Goal: Task Accomplishment & Management: Complete application form

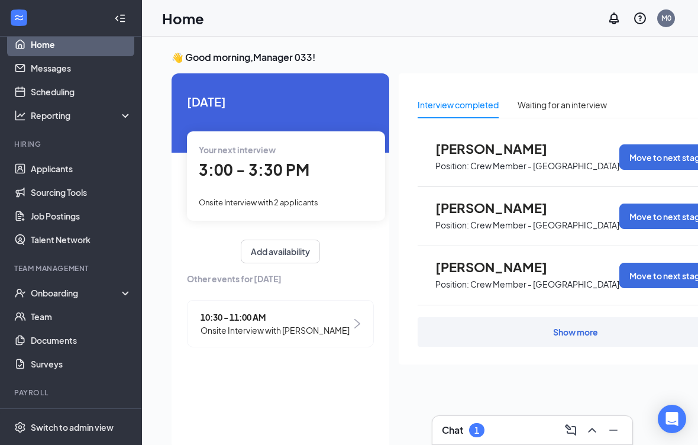
scroll to position [15, 0]
click at [74, 311] on link "Team" at bounding box center [81, 317] width 101 height 24
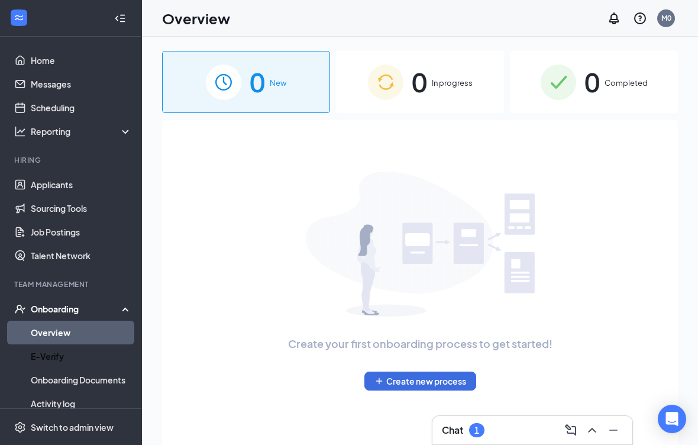
click at [43, 365] on link "E-Verify" at bounding box center [81, 356] width 101 height 24
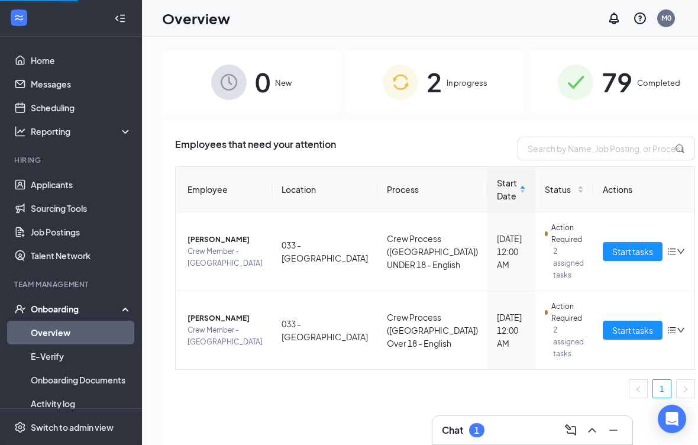
click at [44, 337] on link "Overview" at bounding box center [81, 333] width 101 height 24
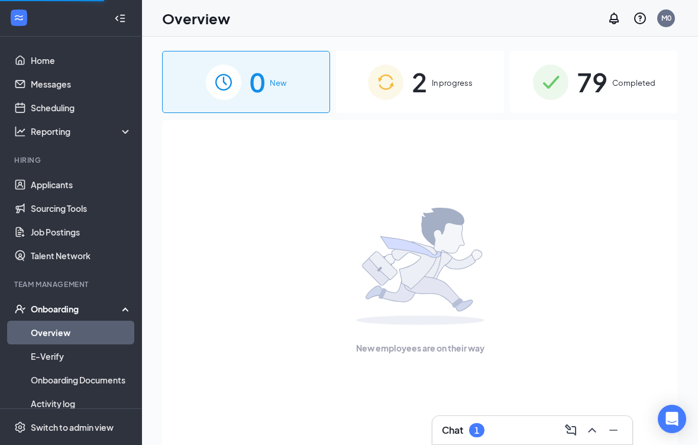
click at [44, 334] on link "Overview" at bounding box center [81, 333] width 101 height 24
click at [433, 82] on span "In progress" at bounding box center [452, 83] width 41 height 12
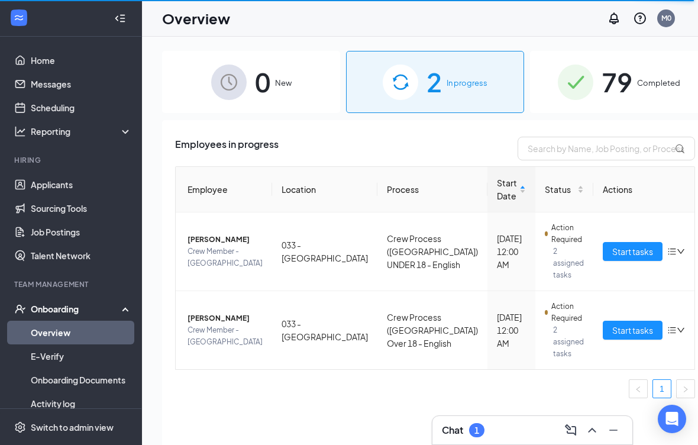
click at [612, 335] on span "Start tasks" at bounding box center [632, 330] width 41 height 13
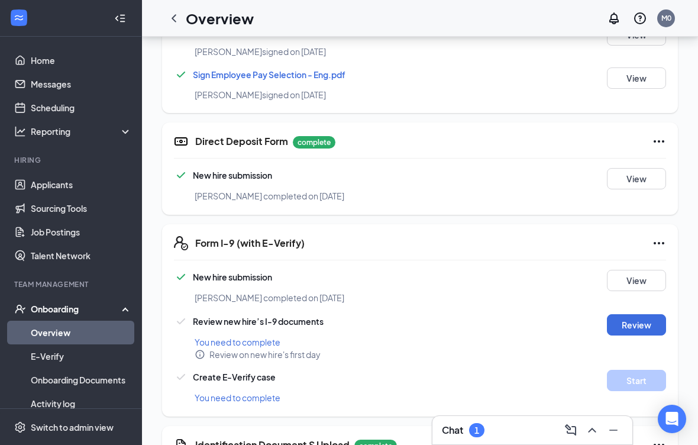
scroll to position [697, 0]
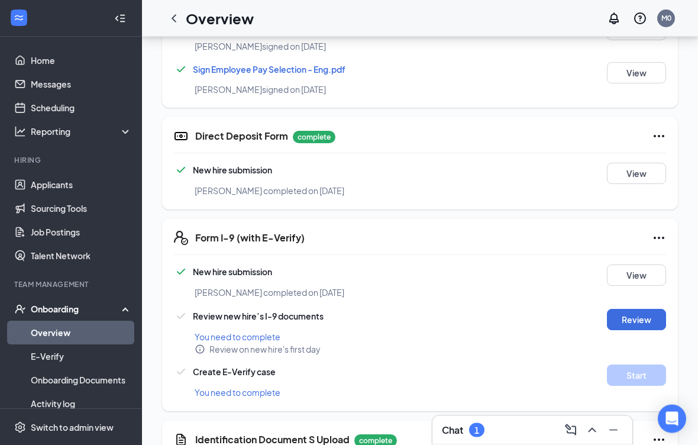
click at [644, 327] on button "Review" at bounding box center [636, 319] width 59 height 21
type input "09/16/2025"
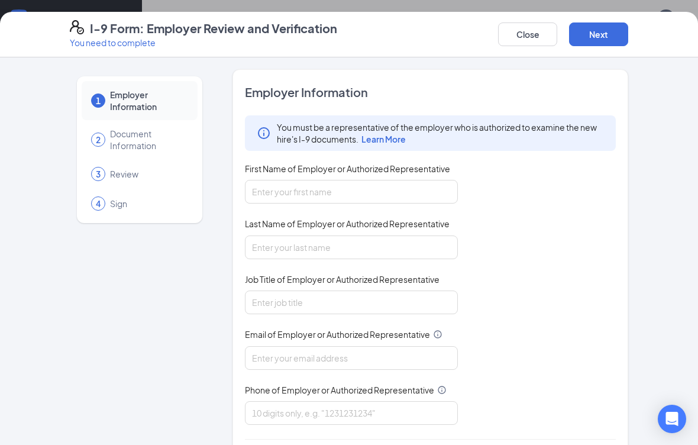
click at [639, 323] on div "1 Employer Information 2 Document Information 3 Review 4 Sign Employer Informat…" at bounding box center [349, 302] width 606 height 466
click at [382, 193] on input "First Name of Employer or Authorized Representative" at bounding box center [351, 192] width 213 height 24
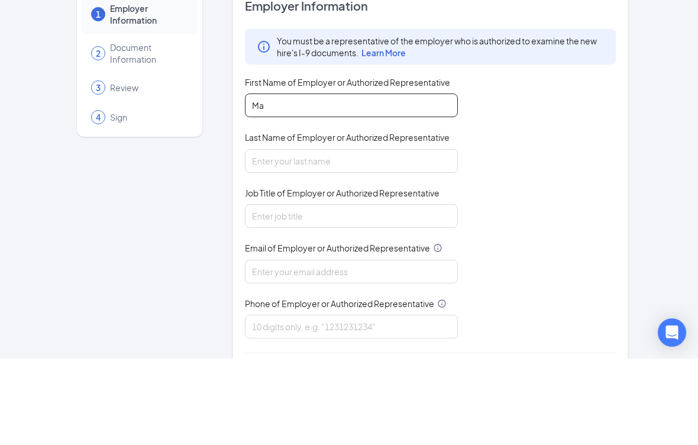
type input "M"
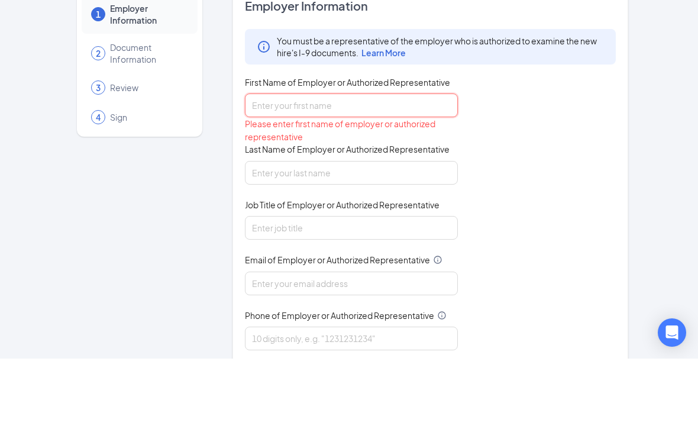
click at [383, 180] on input "First Name of Employer or Authorized Representative" at bounding box center [351, 192] width 213 height 24
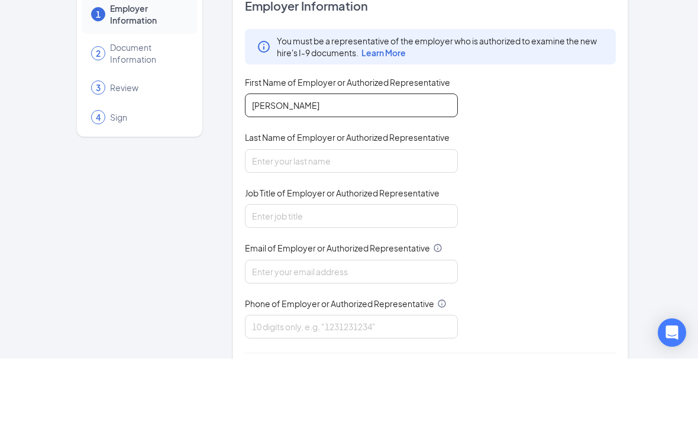
type input "Margarita"
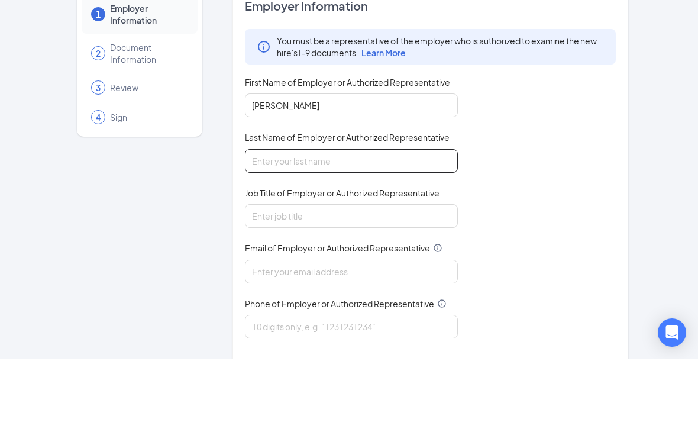
click at [350, 236] on input "Last Name of Employer or Authorized Representative" at bounding box center [351, 248] width 213 height 24
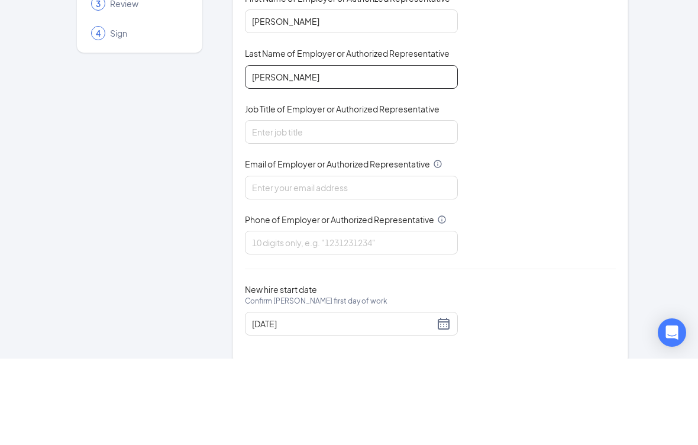
scroll to position [83, 0]
type input "Santos"
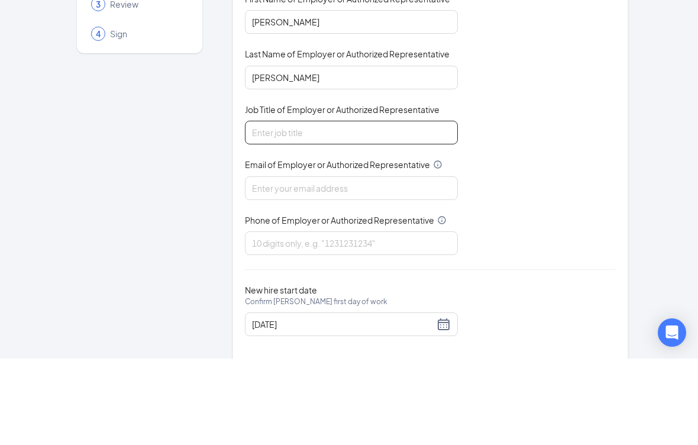
click at [361, 207] on input "Job Title of Employer or Authorized Representative" at bounding box center [351, 219] width 213 height 24
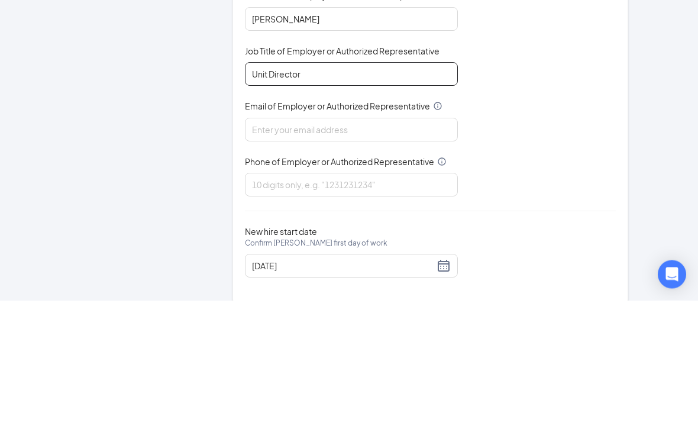
type input "Unit Director"
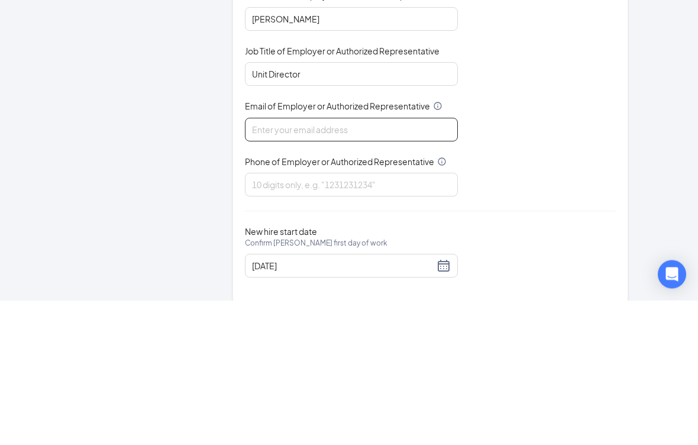
click at [369, 263] on input "Email of Employer or Authorized Representative" at bounding box center [351, 275] width 213 height 24
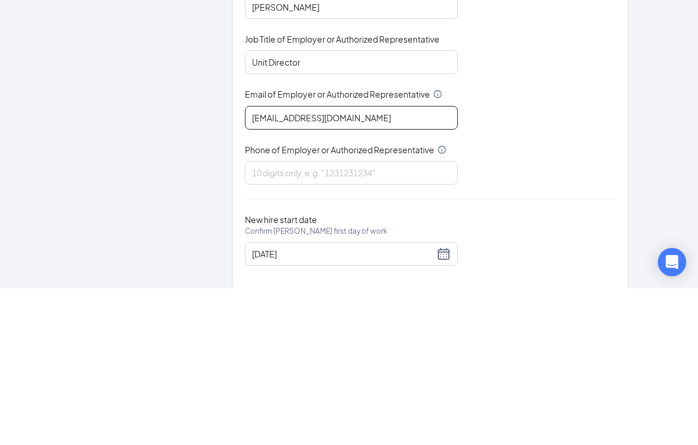
type input "Triarc33@bojrdu.com"
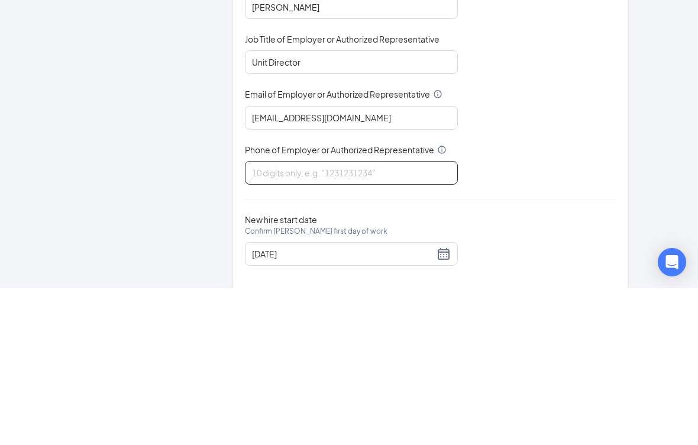
click at [375, 318] on input "Phone of Employer or Authorized Representative" at bounding box center [351, 330] width 213 height 24
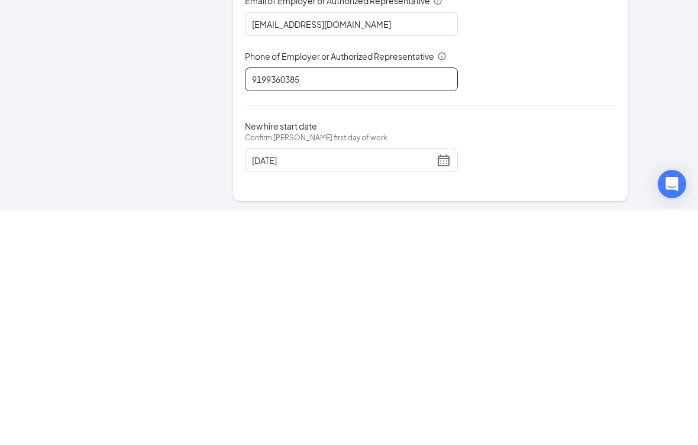
scroll to position [98, 0]
type input "9199360385"
click at [683, 73] on div "1 Employer Information 2 Document Information 3 Review 4 Sign Employer Informat…" at bounding box center [349, 251] width 698 height 388
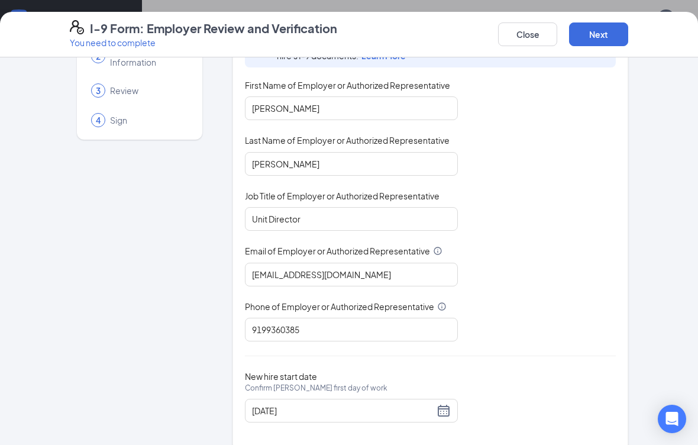
click at [608, 36] on button "Next" at bounding box center [598, 34] width 59 height 24
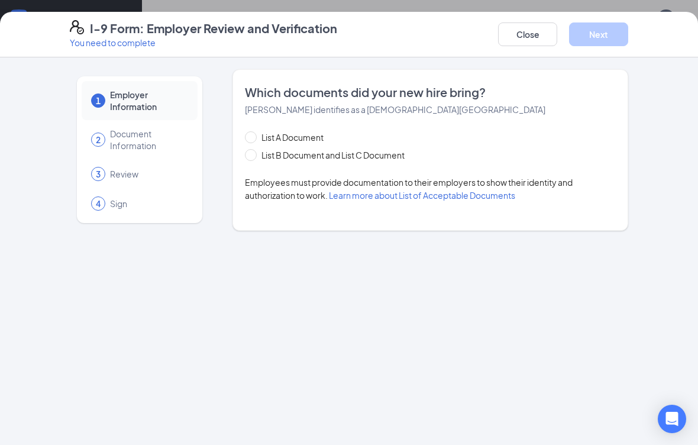
scroll to position [0, 0]
click at [253, 154] on input "List B Document and List C Document" at bounding box center [249, 153] width 8 height 8
radio input "true"
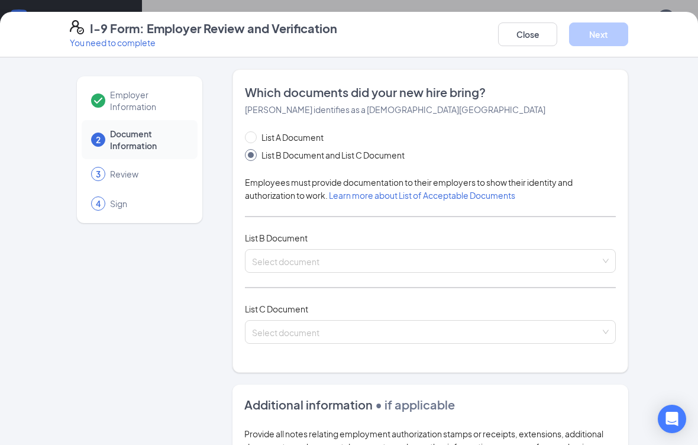
click at [523, 252] on input "search" at bounding box center [426, 259] width 349 height 18
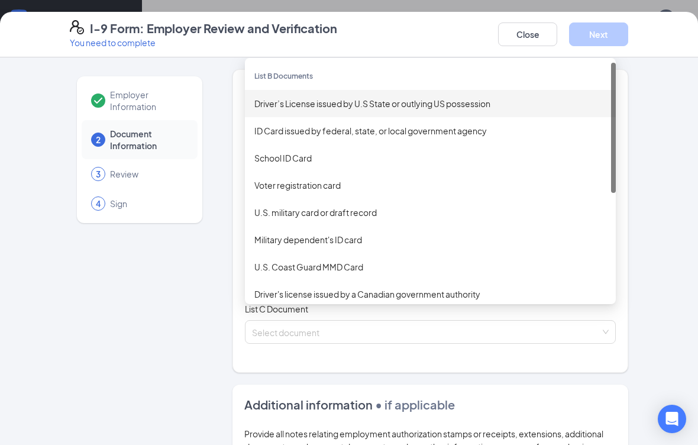
click at [419, 98] on div "Driver’s License issued by U.S State or outlying US possession" at bounding box center [430, 103] width 352 height 13
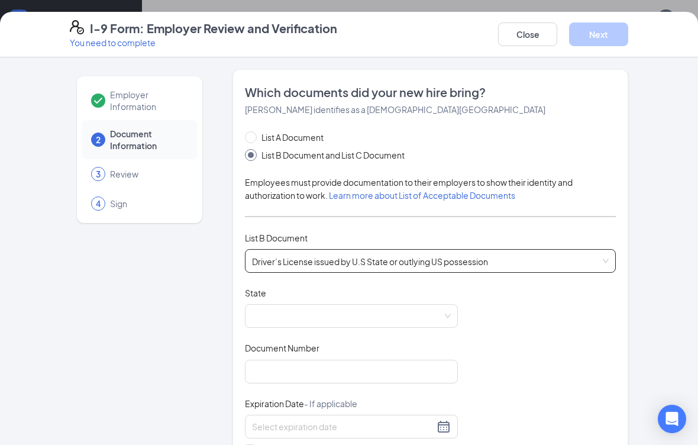
click at [398, 320] on span at bounding box center [351, 316] width 199 height 22
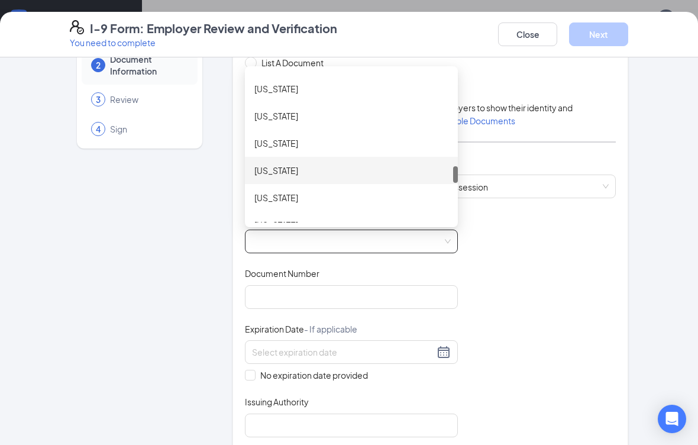
click at [313, 174] on div "North Carolina" at bounding box center [351, 170] width 194 height 13
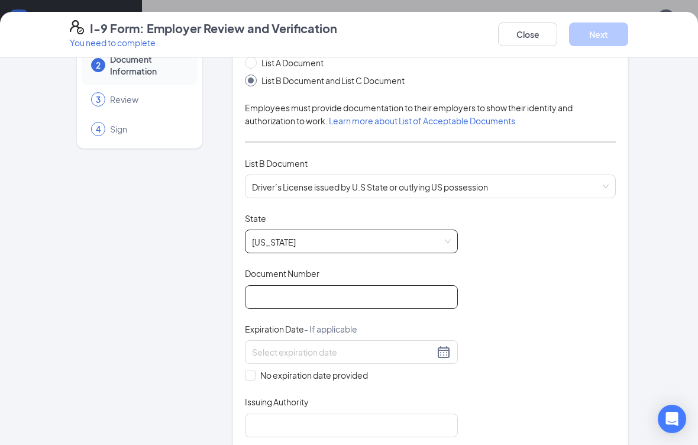
click at [391, 300] on input "Document Number" at bounding box center [351, 297] width 213 height 24
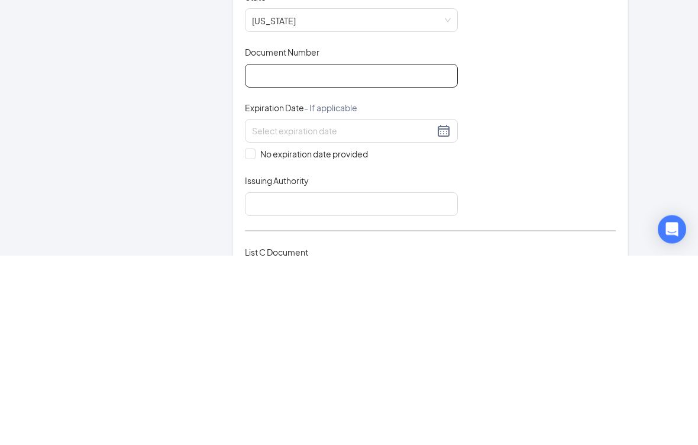
click at [344, 254] on input "Document Number" at bounding box center [351, 266] width 213 height 24
type input "000020721351"
click at [357, 314] on input at bounding box center [343, 320] width 182 height 13
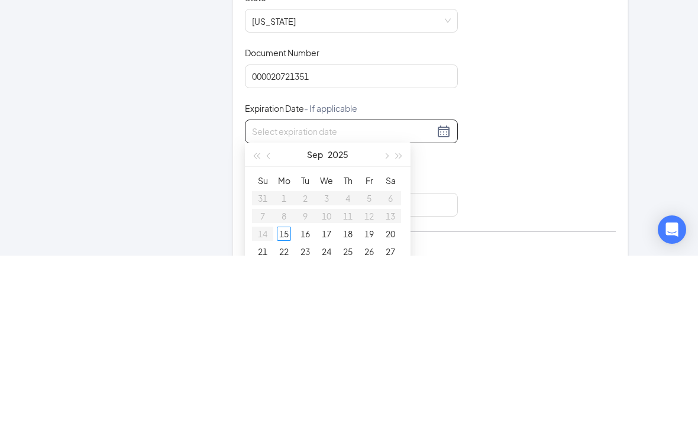
click at [396, 332] on button "button" at bounding box center [399, 344] width 13 height 24
click at [399, 343] on span "button" at bounding box center [399, 346] width 6 height 6
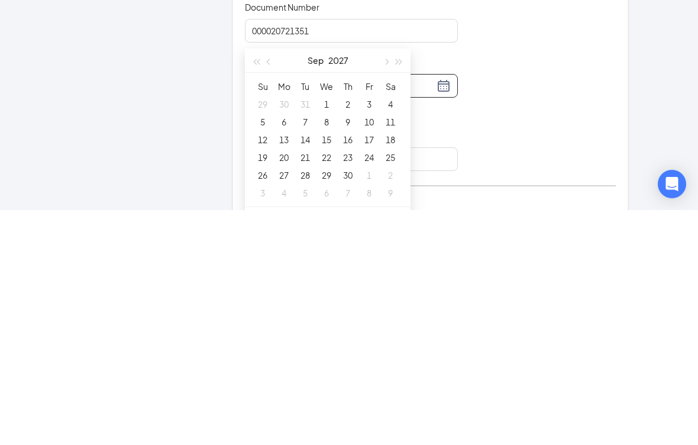
click at [385, 294] on span "button" at bounding box center [386, 297] width 6 height 6
click at [380, 283] on button "button" at bounding box center [385, 295] width 13 height 24
click at [381, 283] on button "button" at bounding box center [385, 295] width 13 height 24
type input "12/20/2027"
click at [289, 385] on div "20" at bounding box center [284, 392] width 14 height 14
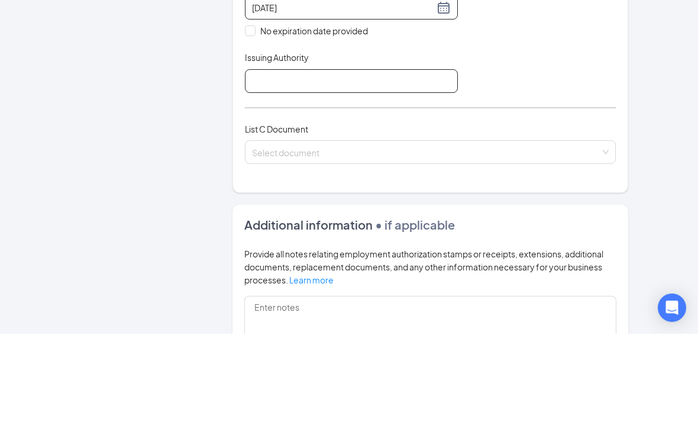
click at [382, 180] on input "Issuing Authority" at bounding box center [351, 192] width 213 height 24
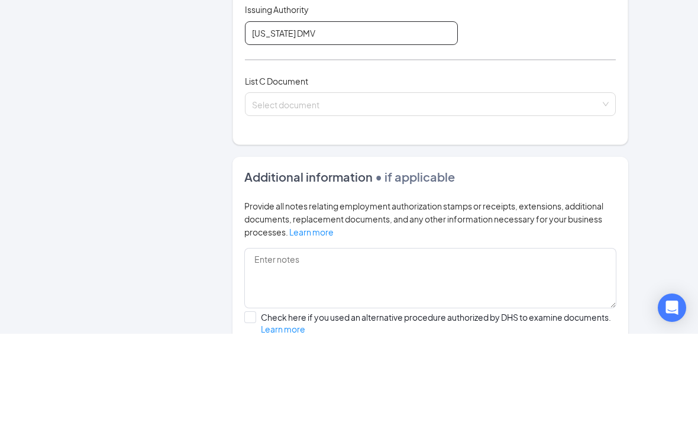
scroll to position [356, 0]
type input "North Carolina DMV"
click at [415, 204] on input "search" at bounding box center [426, 213] width 349 height 18
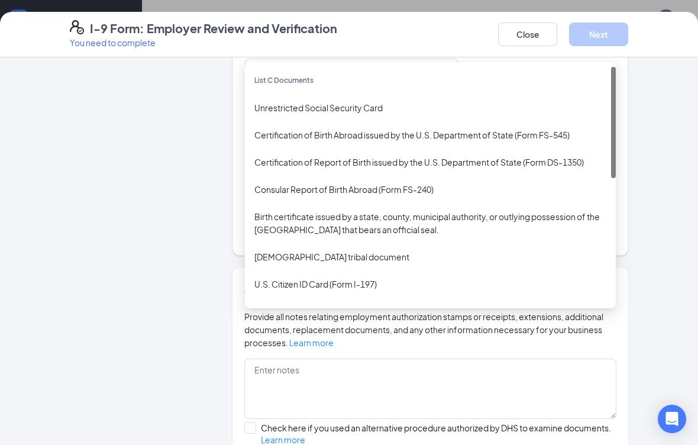
click at [382, 104] on div "Unrestricted Social Security Card" at bounding box center [430, 107] width 352 height 13
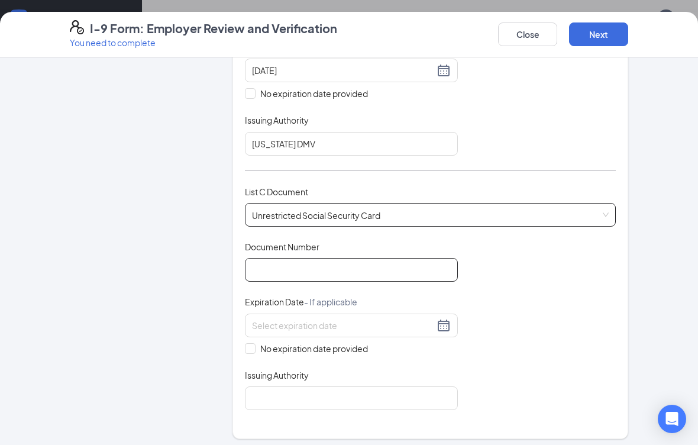
click at [361, 270] on input "Document Number" at bounding box center [351, 270] width 213 height 24
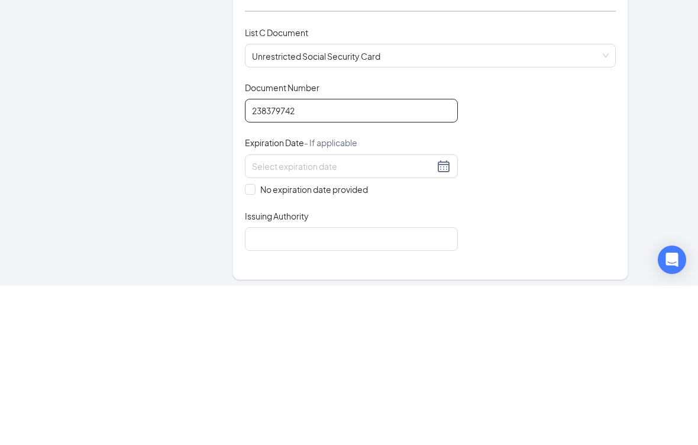
type input "238379742"
click at [247, 342] on label "No expiration date provided" at bounding box center [351, 348] width 213 height 13
click at [247, 343] on input "No expiration date provided" at bounding box center [249, 347] width 8 height 8
checkbox input "true"
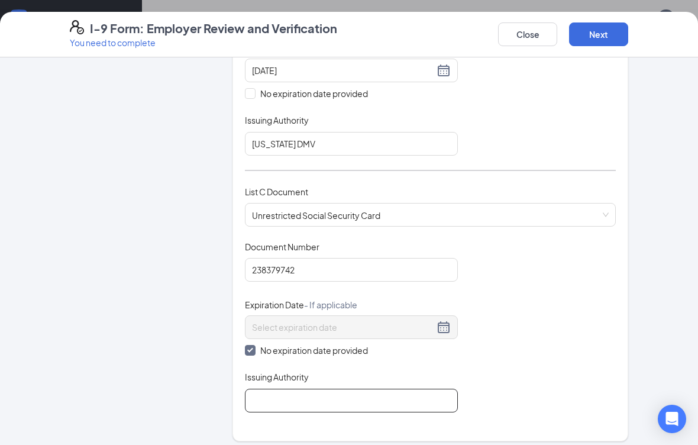
click at [365, 394] on input "Issuing Authority" at bounding box center [351, 401] width 213 height 24
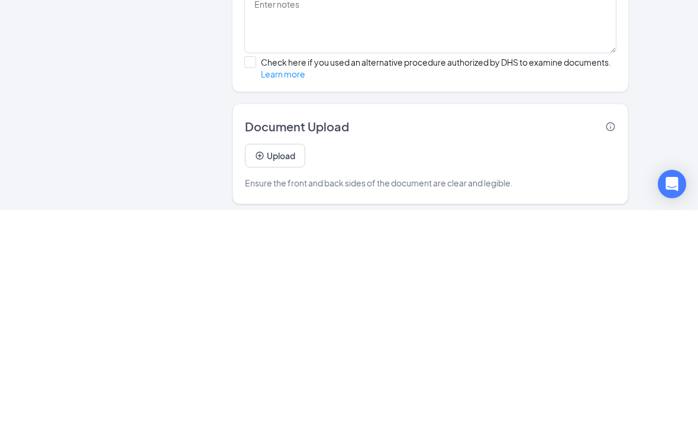
scroll to position [672, 0]
type input "Social Security Administration"
click at [289, 379] on button "Upload" at bounding box center [275, 391] width 60 height 24
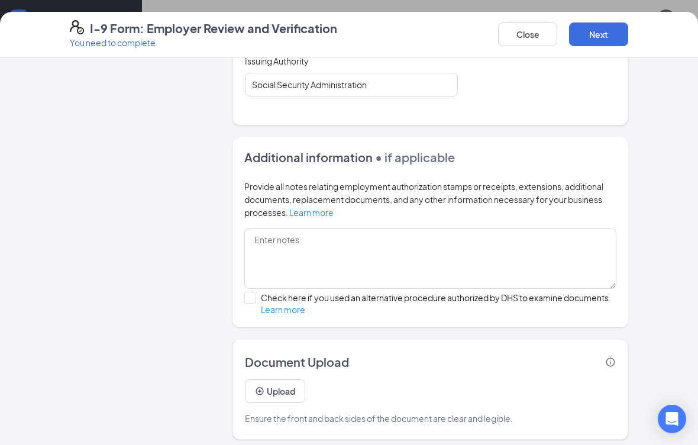
scroll to position [657, 0]
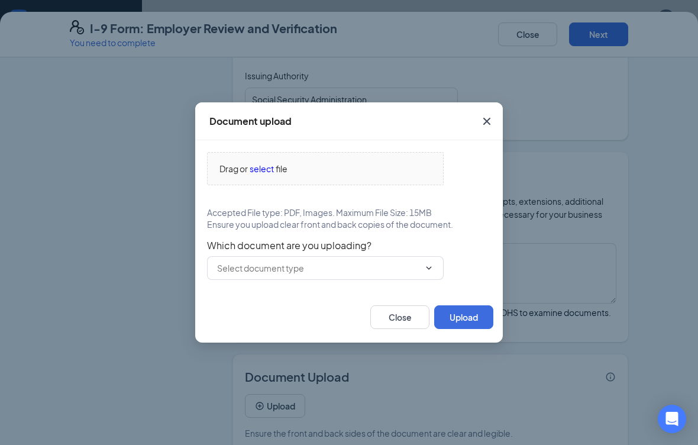
click at [267, 175] on span "select" at bounding box center [262, 168] width 24 height 13
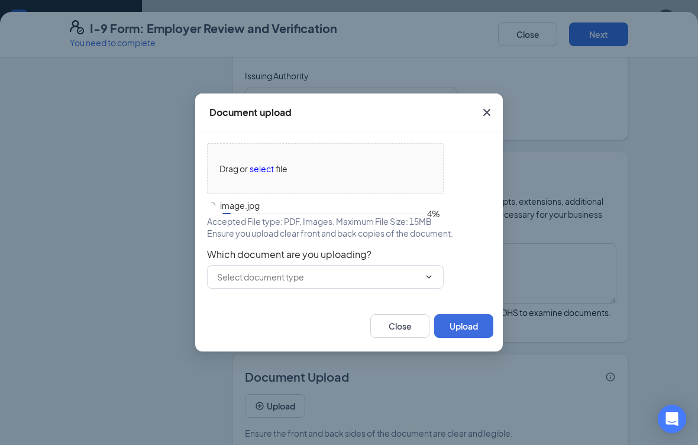
click at [354, 260] on span "Which document are you uploading?" at bounding box center [349, 255] width 284 height 12
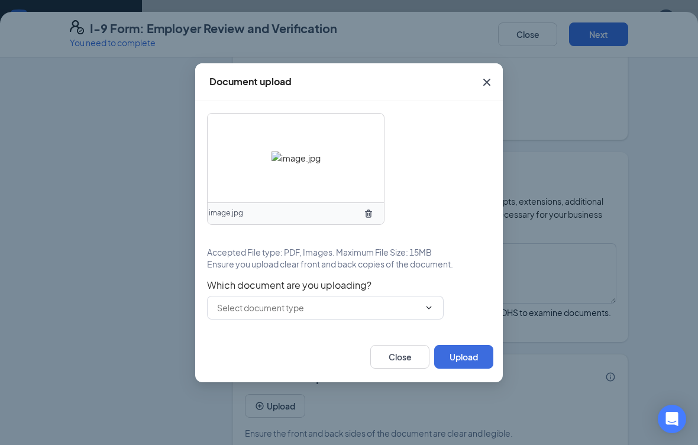
click at [372, 291] on span "Which document are you uploading?" at bounding box center [349, 285] width 284 height 12
click at [325, 314] on input "text" at bounding box center [318, 307] width 202 height 13
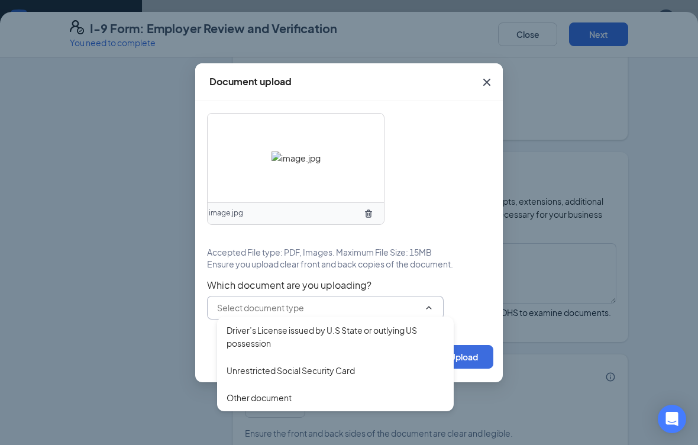
click at [311, 341] on div "Driver’s License issued by U.S State or outlying US possession" at bounding box center [336, 337] width 218 height 26
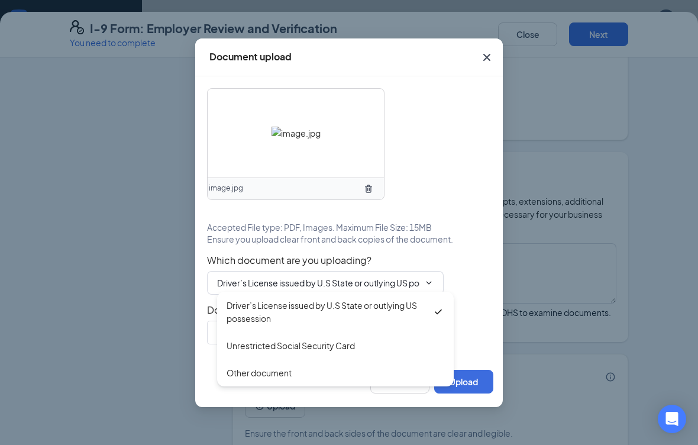
type input "Driver’s License issued by U.S State or outlying US possession"
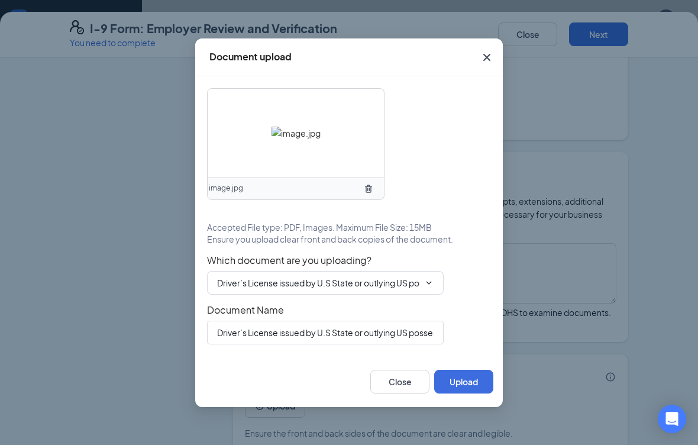
click at [469, 389] on button "Upload" at bounding box center [463, 382] width 59 height 24
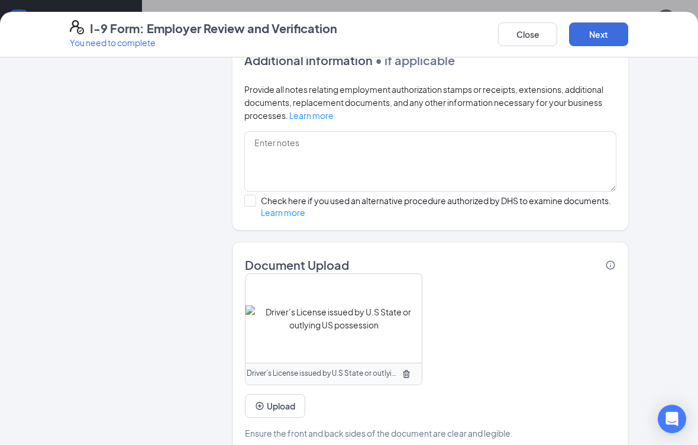
scroll to position [769, 0]
click at [292, 397] on button "Upload" at bounding box center [275, 406] width 60 height 24
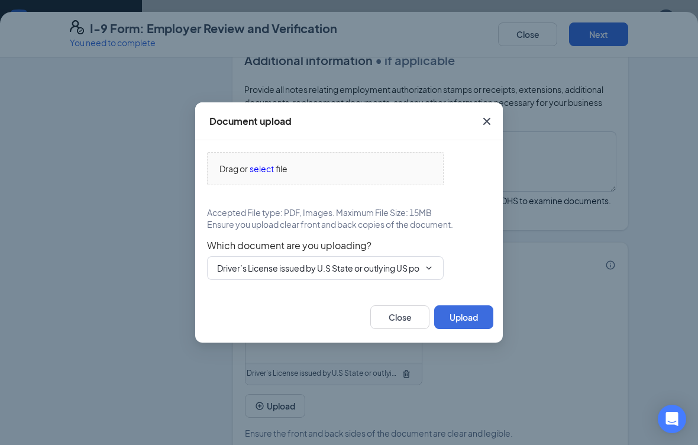
click at [360, 275] on input "Driver’s License issued by U.S State or outlying US possession" at bounding box center [318, 268] width 202 height 13
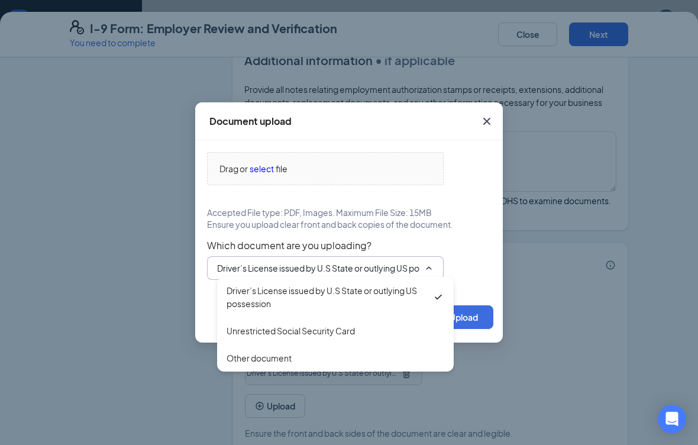
click at [330, 337] on div "Unrestricted Social Security Card" at bounding box center [291, 330] width 128 height 13
type input "Unrestricted Social Security Card"
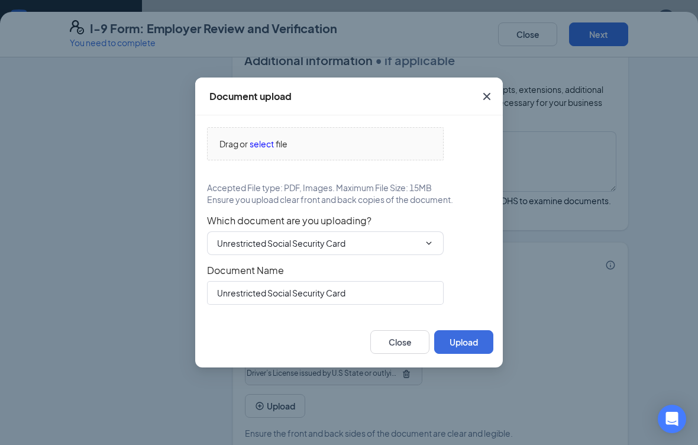
click at [268, 150] on span "select" at bounding box center [262, 143] width 24 height 13
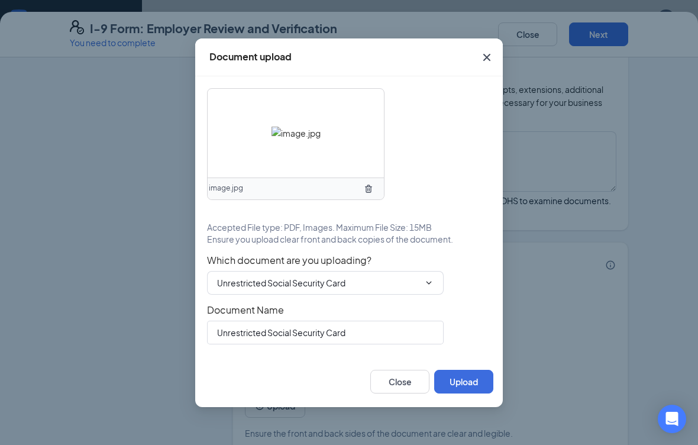
click at [473, 389] on button "Upload" at bounding box center [463, 382] width 59 height 24
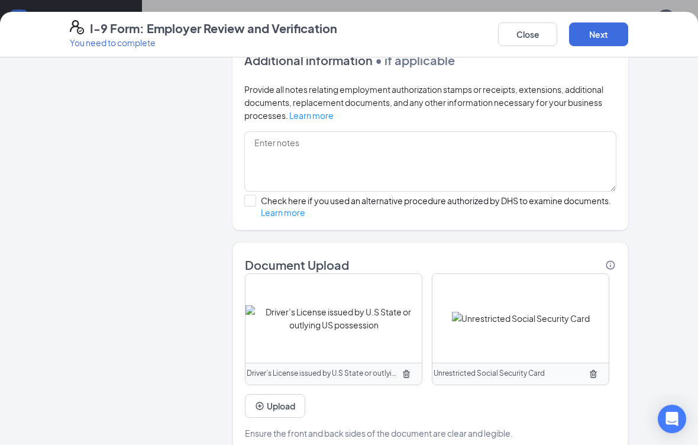
click at [599, 37] on button "Next" at bounding box center [598, 34] width 59 height 24
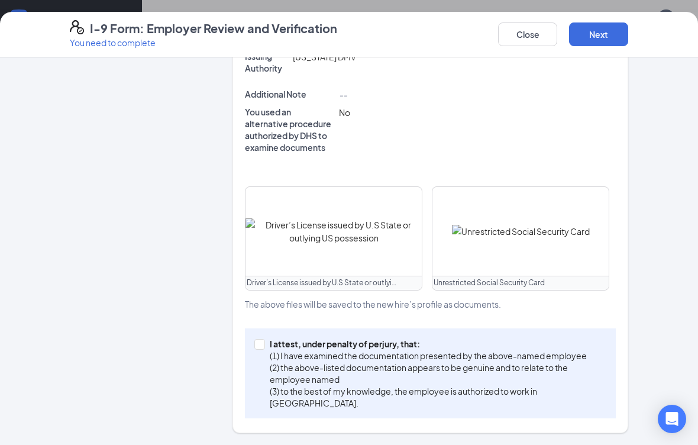
scroll to position [457, 0]
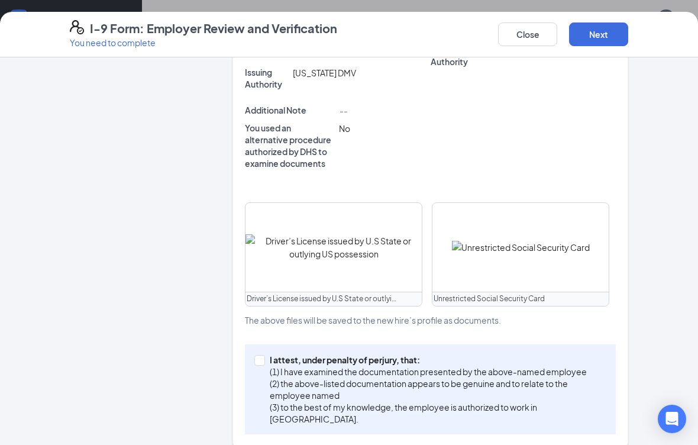
click at [258, 359] on input "I attest, under penalty of perjury, that: (1) I have examined the documentation…" at bounding box center [258, 359] width 8 height 8
checkbox input "true"
click at [594, 36] on button "Next" at bounding box center [598, 34] width 59 height 24
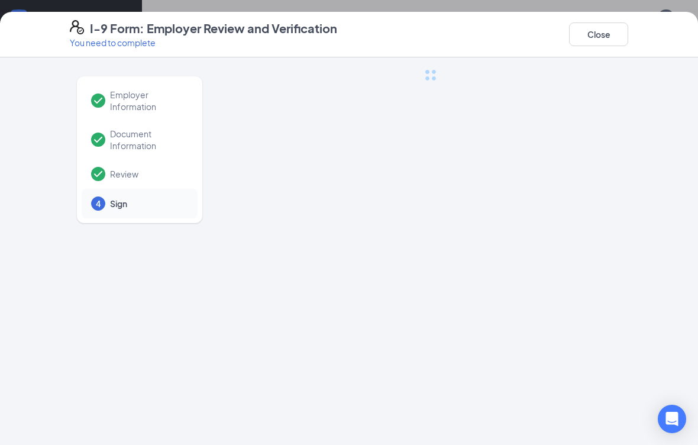
scroll to position [0, 0]
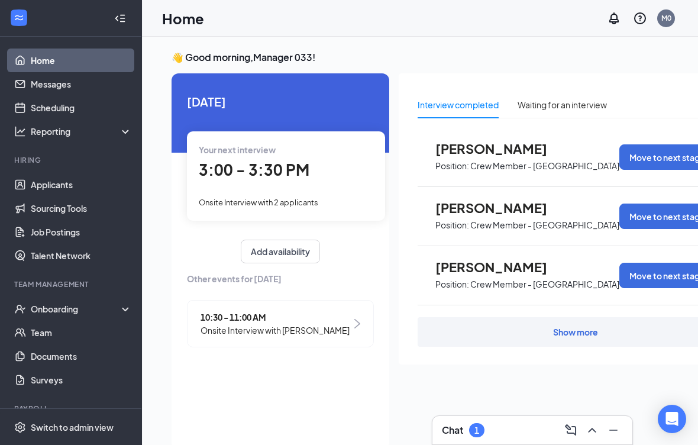
click at [89, 310] on div "Onboarding" at bounding box center [76, 309] width 91 height 12
click at [85, 334] on link "Overview" at bounding box center [81, 333] width 101 height 24
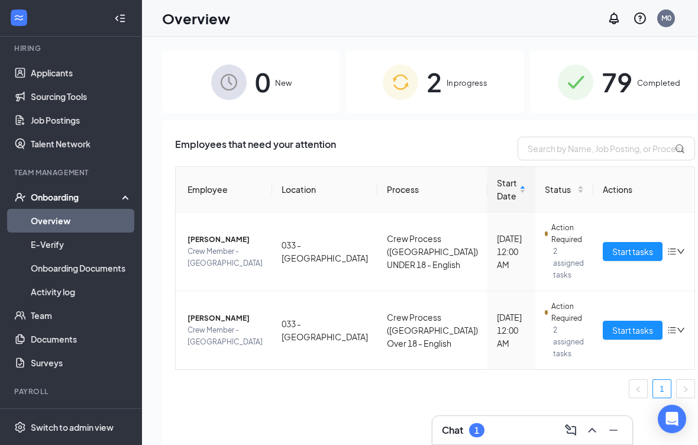
scroll to position [110, 0]
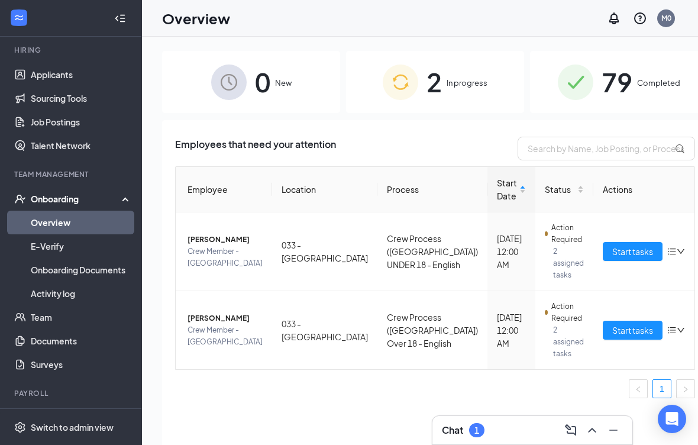
click at [80, 317] on link "Team" at bounding box center [81, 317] width 101 height 24
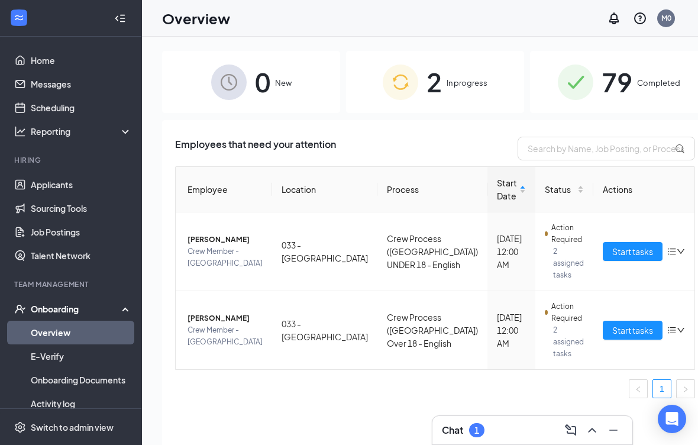
click at [612, 332] on span "Start tasks" at bounding box center [632, 330] width 41 height 13
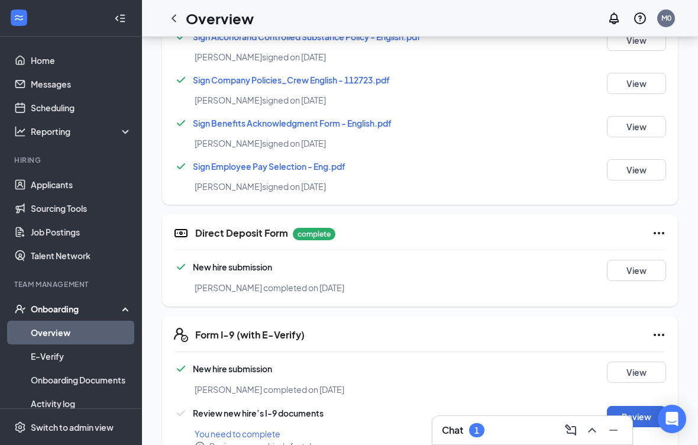
scroll to position [621, 0]
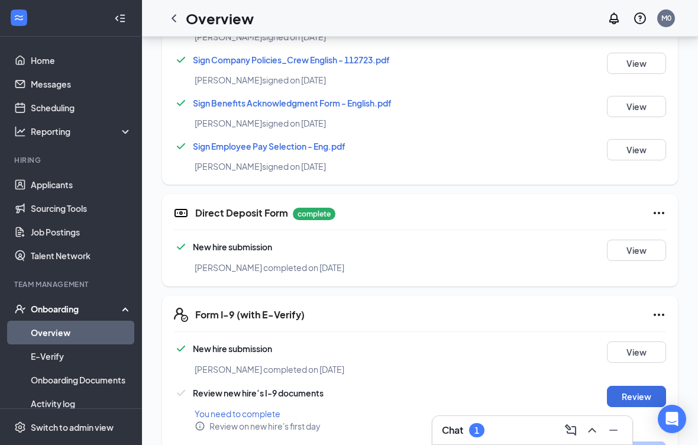
click at [654, 314] on icon "Ellipses" at bounding box center [659, 315] width 11 height 2
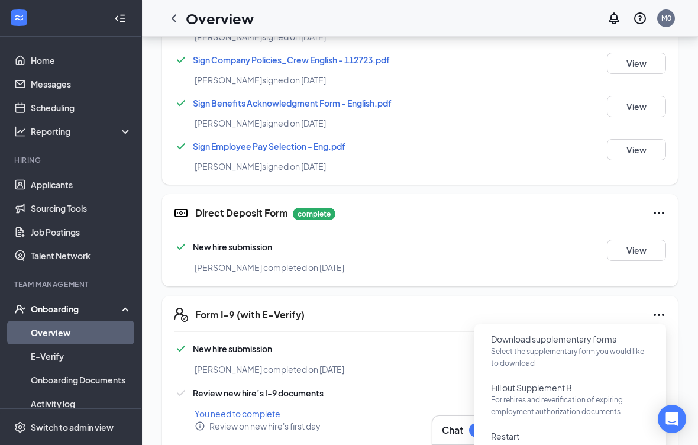
click at [592, 444] on p "This will not resolve any open E-verify cases" at bounding box center [570, 449] width 159 height 12
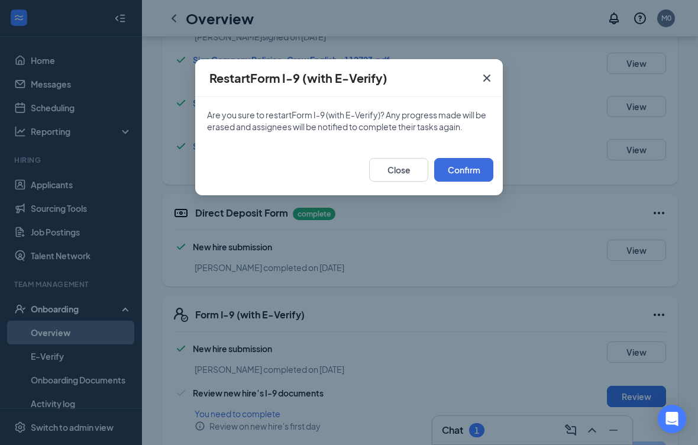
click at [465, 165] on button "Confirm" at bounding box center [463, 170] width 59 height 24
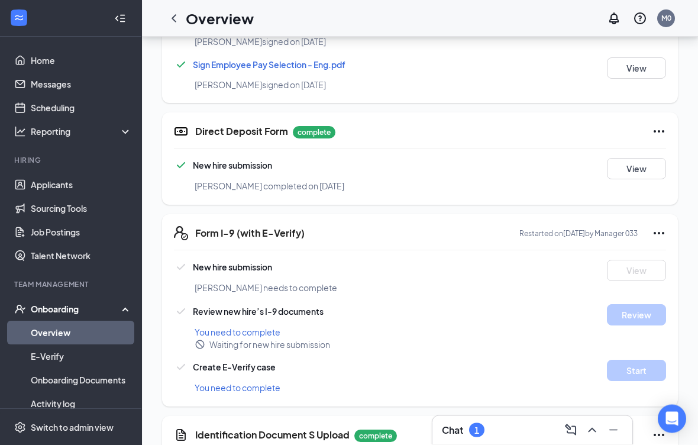
scroll to position [704, 0]
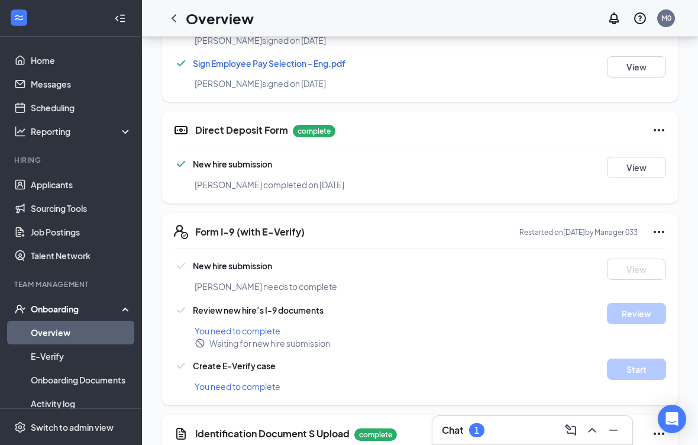
click at [654, 237] on icon "Ellipses" at bounding box center [659, 232] width 14 height 14
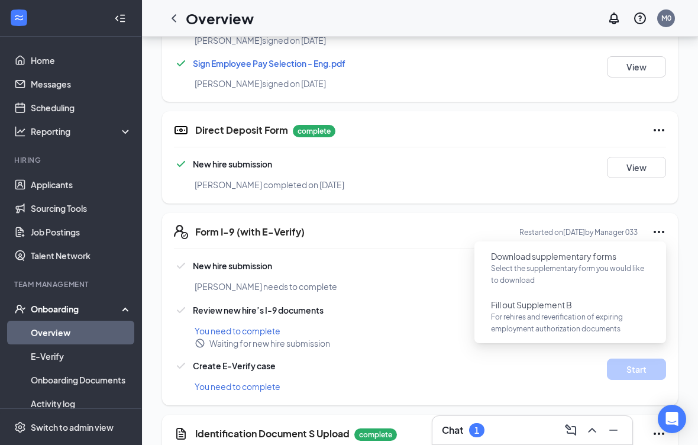
click at [592, 437] on icon "ChevronUp" at bounding box center [592, 430] width 14 height 14
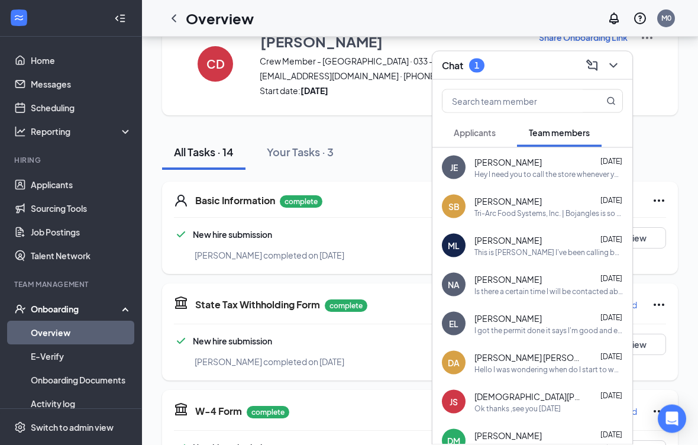
scroll to position [0, 0]
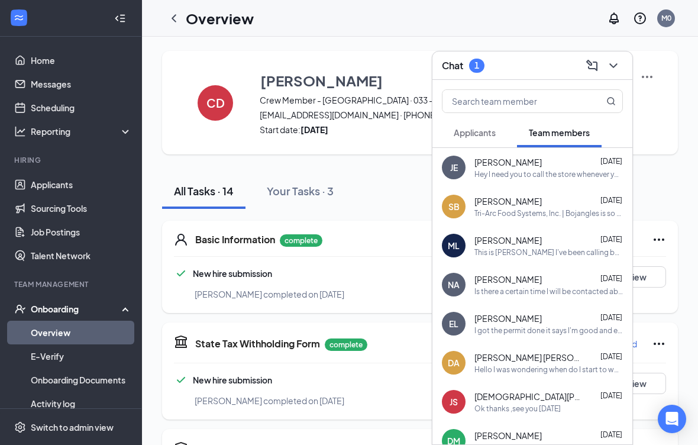
click at [619, 69] on icon "ChevronDown" at bounding box center [614, 66] width 14 height 14
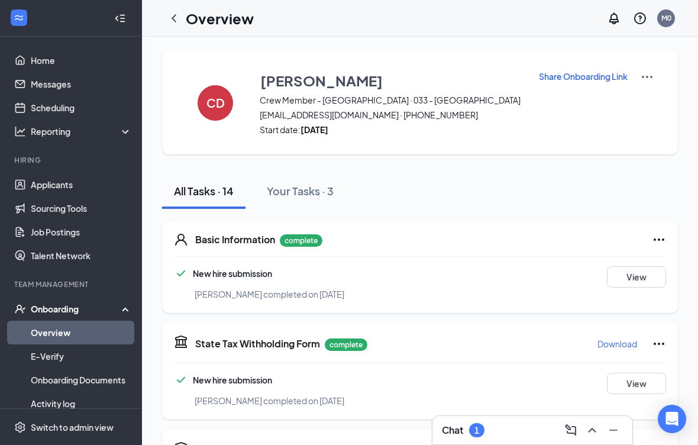
click at [618, 69] on div "CD Crystal Dixon Crew Member - Princeton · 033 - Princeton crystal012203@aol.co…" at bounding box center [420, 103] width 516 height 104
click at [380, 103] on span "Crew Member - Princeton · 033 - Princeton" at bounding box center [392, 100] width 264 height 12
click at [417, 101] on span "Crew Member - Princeton · 033 - Princeton" at bounding box center [392, 100] width 264 height 12
click at [458, 88] on button "Crystal Dixon" at bounding box center [392, 80] width 264 height 21
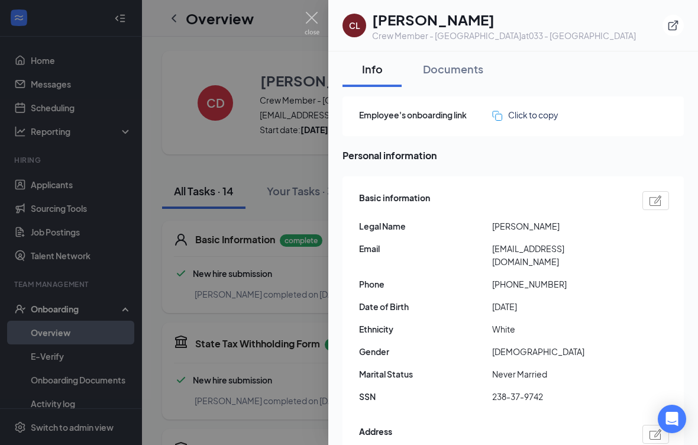
click at [533, 118] on div "Click to copy" at bounding box center [525, 114] width 66 height 13
click at [189, 121] on div at bounding box center [349, 222] width 698 height 445
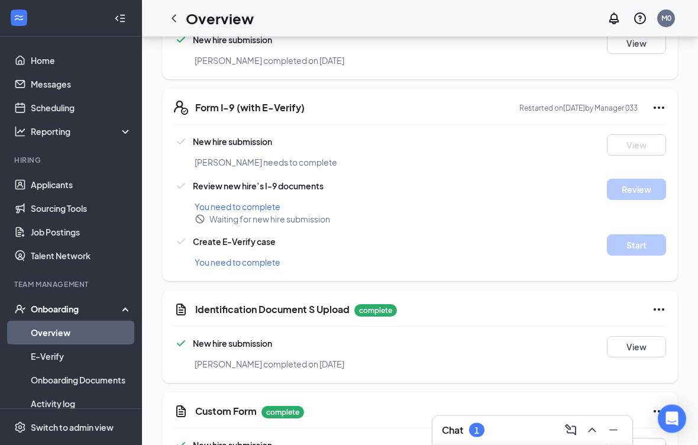
scroll to position [828, 0]
click at [31, 306] on div "Onboarding" at bounding box center [76, 309] width 91 height 12
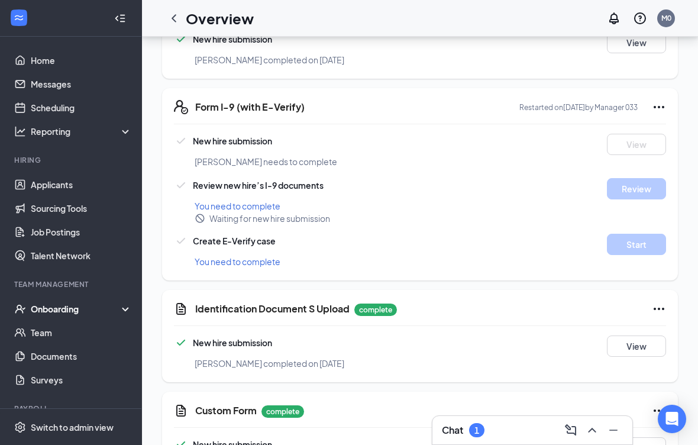
click at [41, 311] on div "Onboarding" at bounding box center [76, 309] width 91 height 12
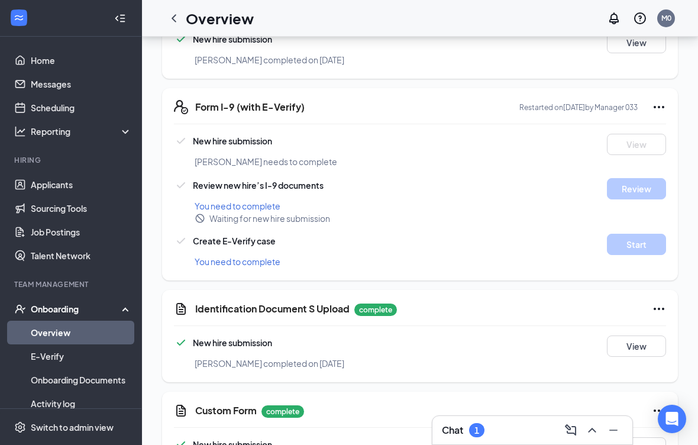
click at [31, 336] on link "Overview" at bounding box center [81, 333] width 101 height 24
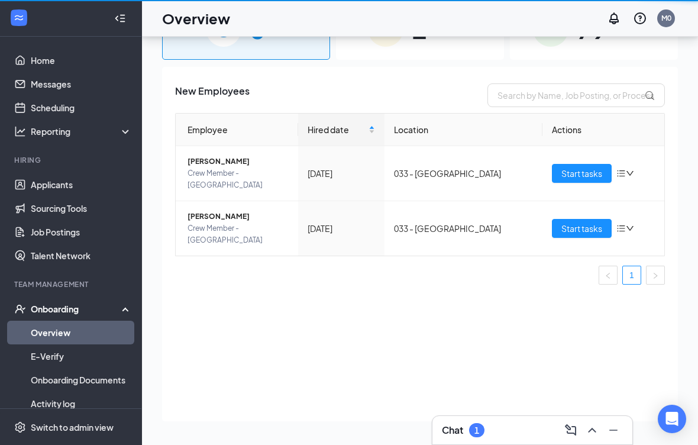
scroll to position [38, 0]
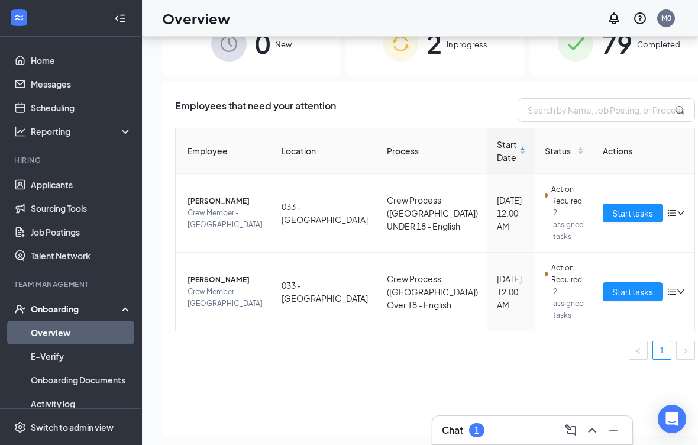
click at [612, 293] on span "Start tasks" at bounding box center [632, 291] width 41 height 13
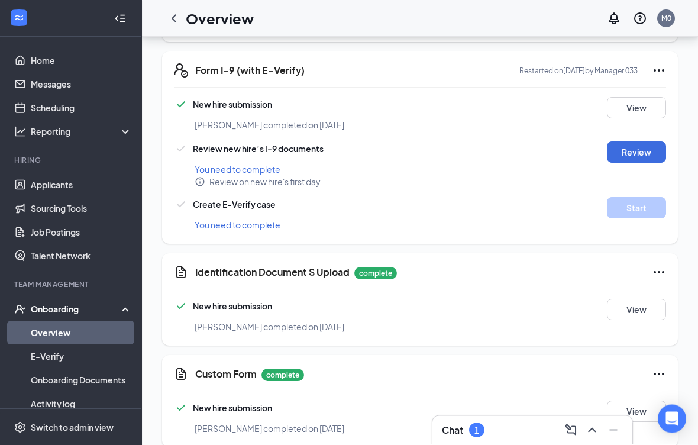
scroll to position [865, 0]
click at [640, 153] on button "Review" at bounding box center [636, 151] width 59 height 21
type input "09/15/2025"
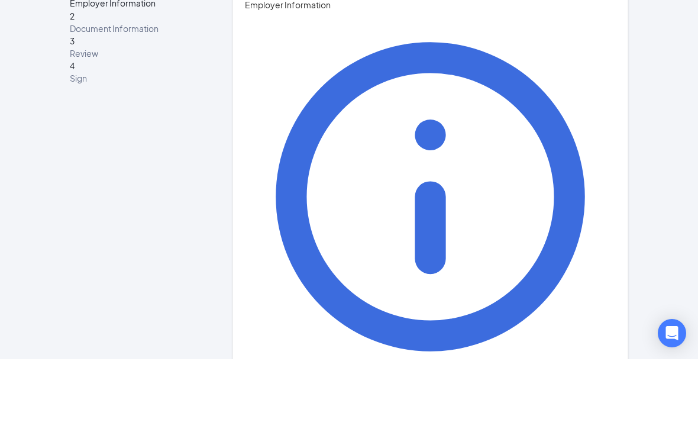
type input "Margarita"
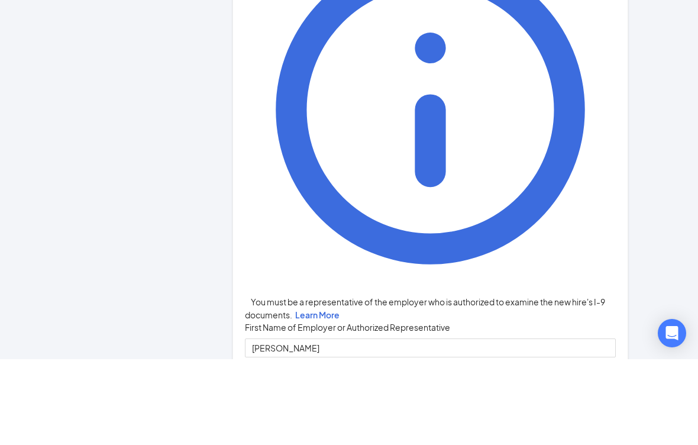
scroll to position [86, 0]
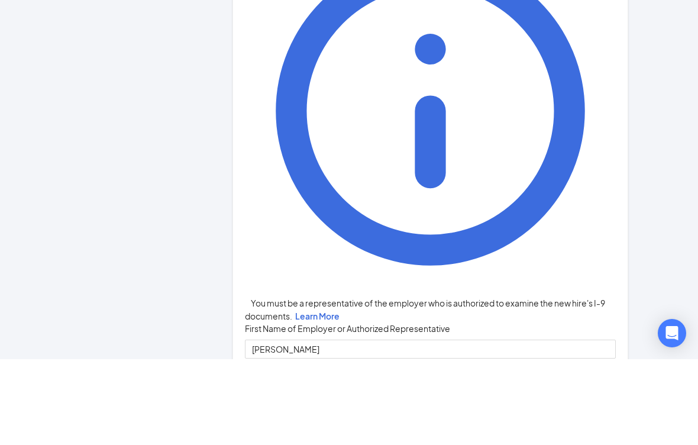
type input "Santos"
type input "Unit Director"
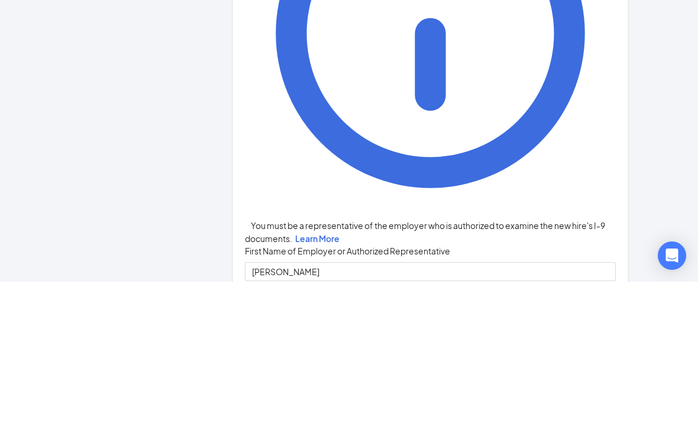
type input "Triarc33@bojrdu.com"
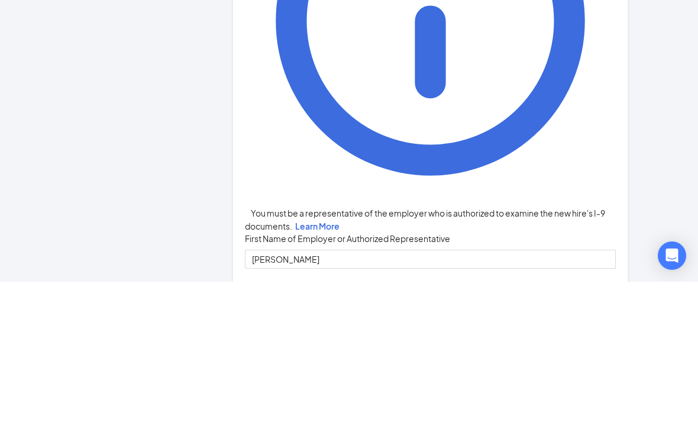
scroll to position [98, 0]
type input "9199360385"
click at [614, 88] on div "You must be a representative of the employer who is authorized to examine the n…" at bounding box center [430, 397] width 371 height 797
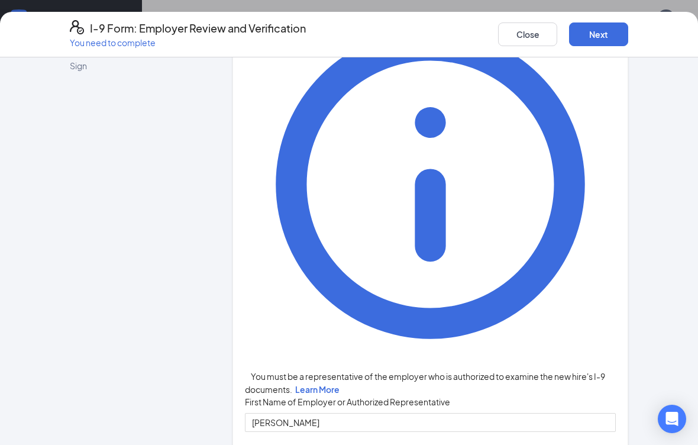
scroll to position [83, 0]
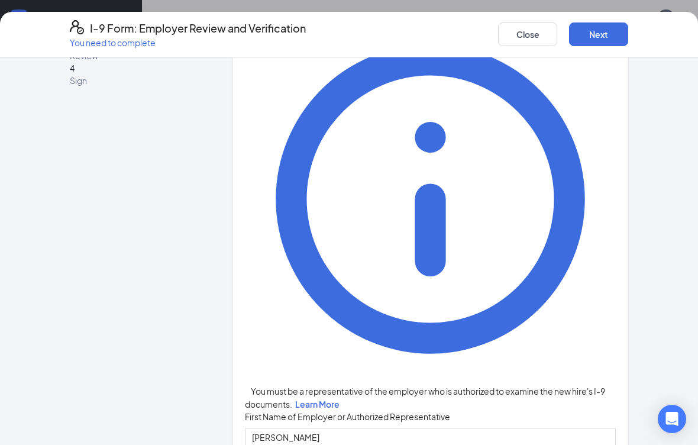
click at [608, 36] on button "Next" at bounding box center [598, 34] width 59 height 24
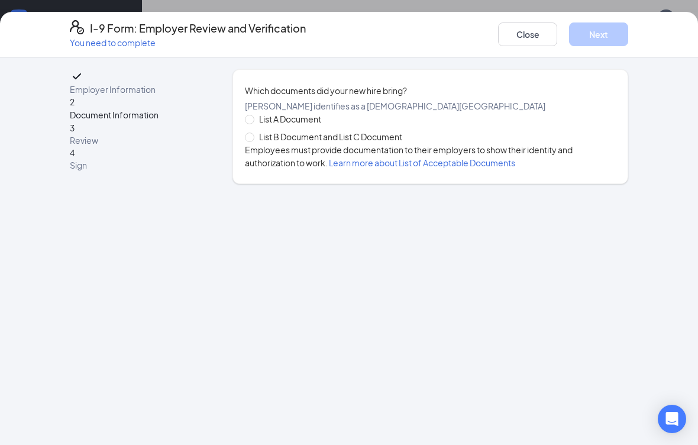
click at [253, 141] on input "List B Document and List C Document" at bounding box center [249, 137] width 8 height 8
radio input "true"
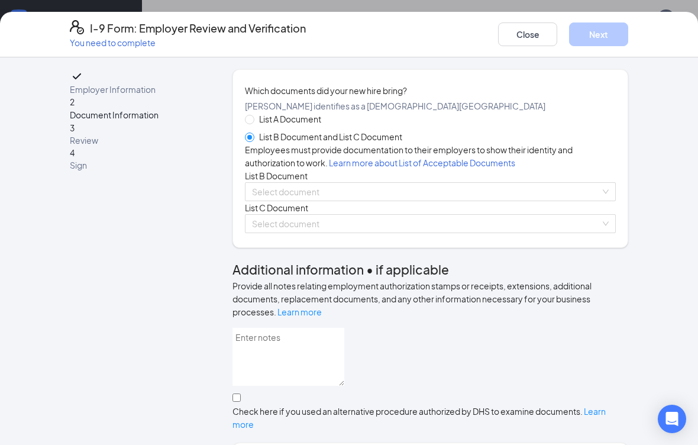
click at [411, 201] on input "search" at bounding box center [426, 192] width 349 height 18
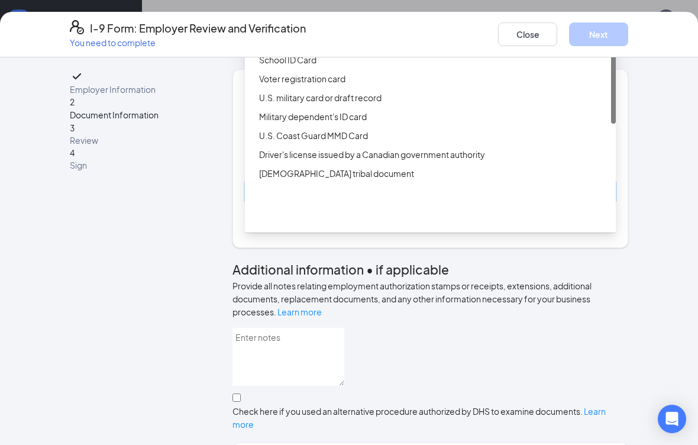
click at [273, 31] on div "Driver’s License issued by U.S State or outlying US possession" at bounding box center [430, 21] width 371 height 19
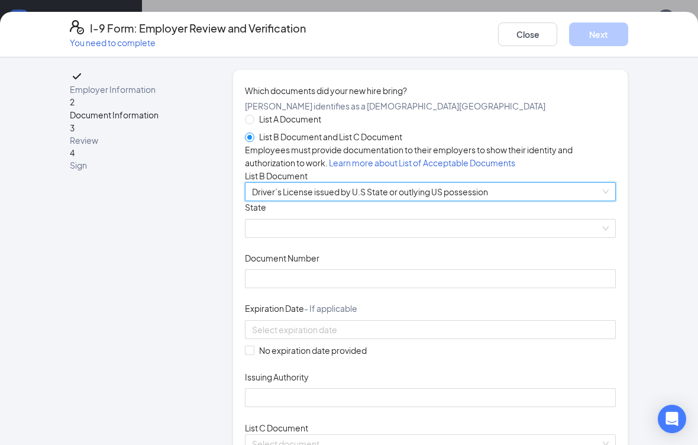
click at [358, 237] on span at bounding box center [430, 229] width 357 height 18
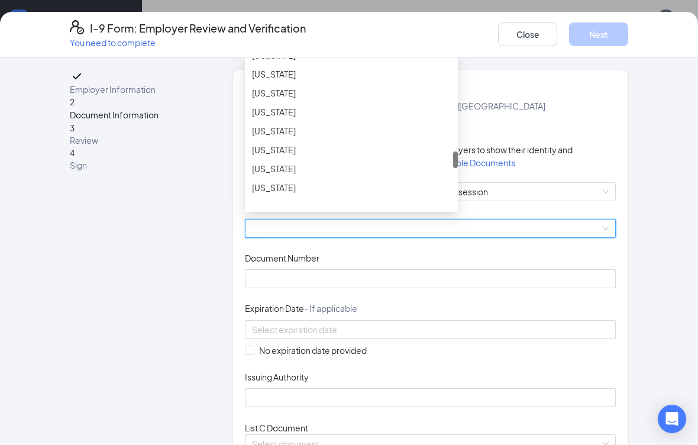
scroll to position [857, 0]
click at [308, 136] on div "North Carolina" at bounding box center [351, 129] width 199 height 13
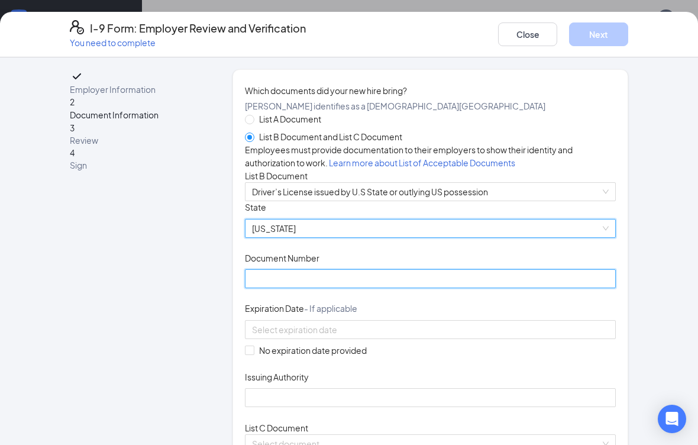
click at [338, 288] on input "Document Number" at bounding box center [430, 278] width 371 height 19
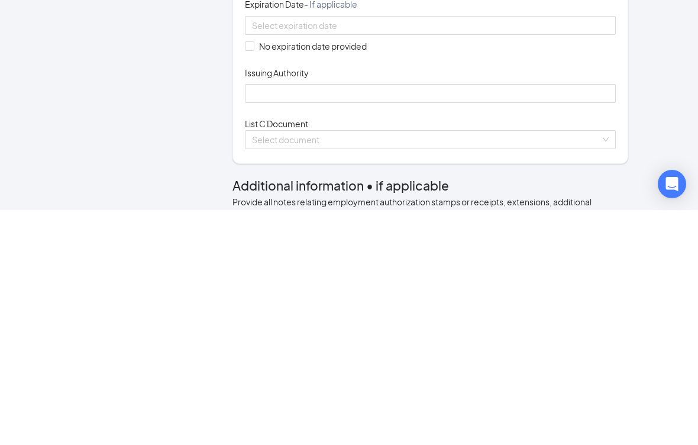
scroll to position [70, 0]
type input "000020721351"
click at [383, 253] on input at bounding box center [429, 259] width 354 height 13
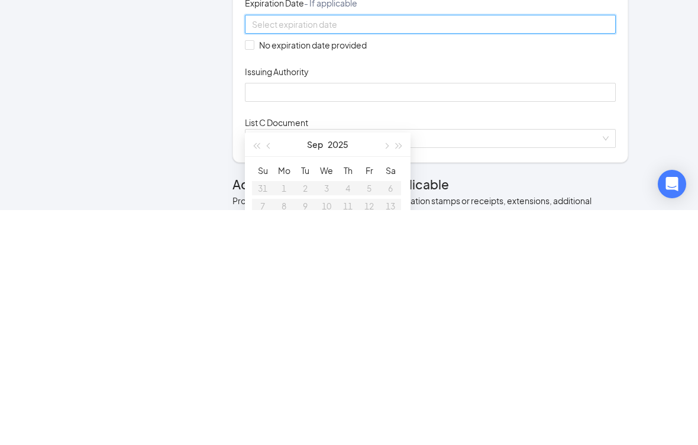
click at [401, 367] on button "button" at bounding box center [399, 379] width 13 height 24
click at [405, 367] on button "button" at bounding box center [399, 379] width 13 height 24
click at [384, 367] on button "button" at bounding box center [385, 379] width 13 height 24
click at [385, 378] on span "button" at bounding box center [386, 381] width 6 height 6
click at [383, 367] on button "button" at bounding box center [385, 379] width 13 height 24
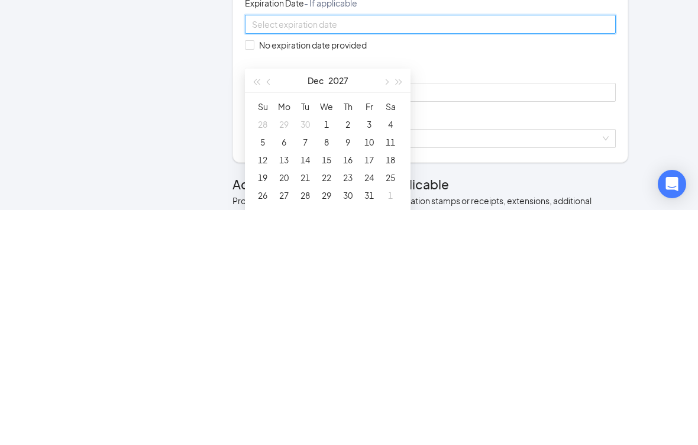
scroll to position [949, 0]
type input "12/20/2027"
click at [284, 402] on div "20" at bounding box center [284, 409] width 14 height 14
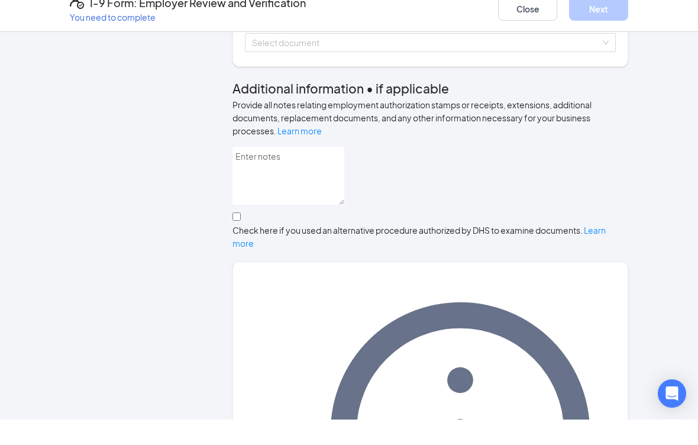
scroll to position [382, 0]
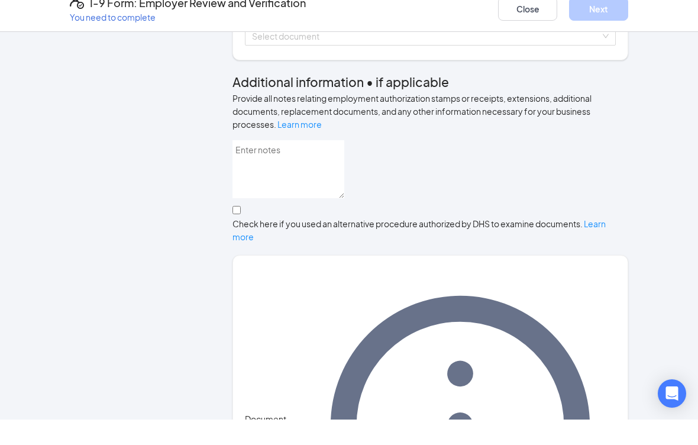
click at [378, 25] on input "Issuing Authority" at bounding box center [430, 15] width 371 height 19
type input "S"
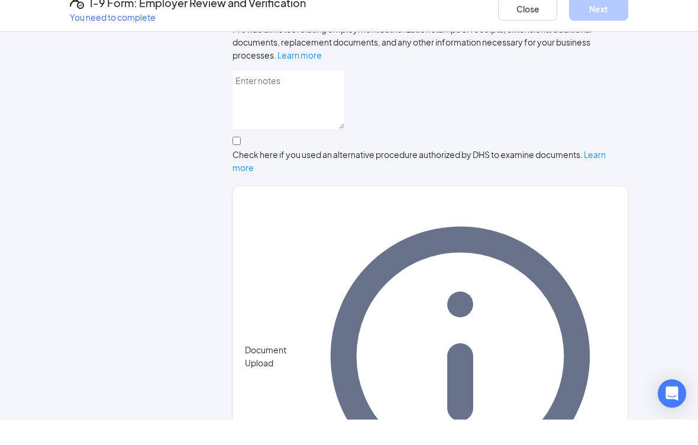
scroll to position [453, 0]
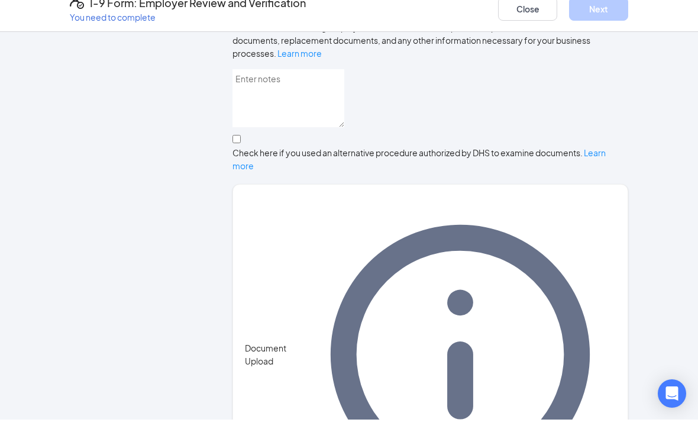
type input "North Carolina DMV"
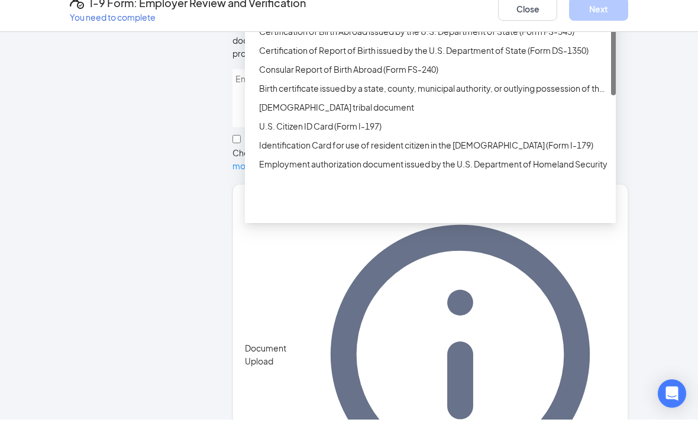
scroll to position [867, 0]
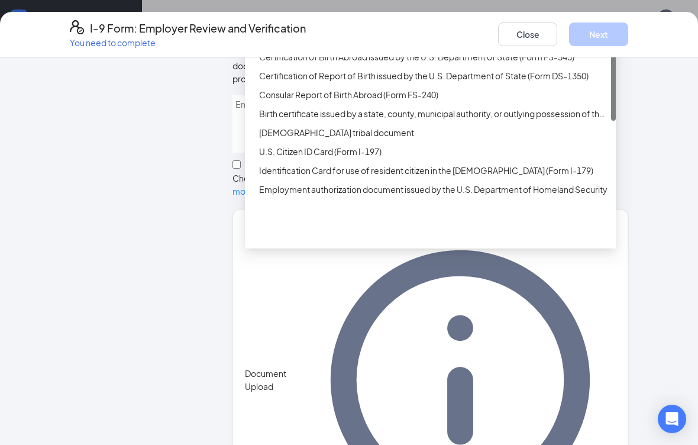
click at [394, 44] on div "Unrestricted Social Security Card" at bounding box center [434, 37] width 350 height 13
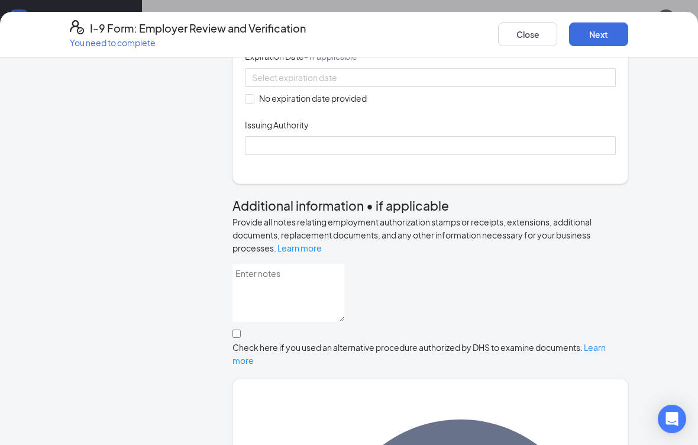
click at [353, 36] on input "Document Number" at bounding box center [430, 26] width 371 height 19
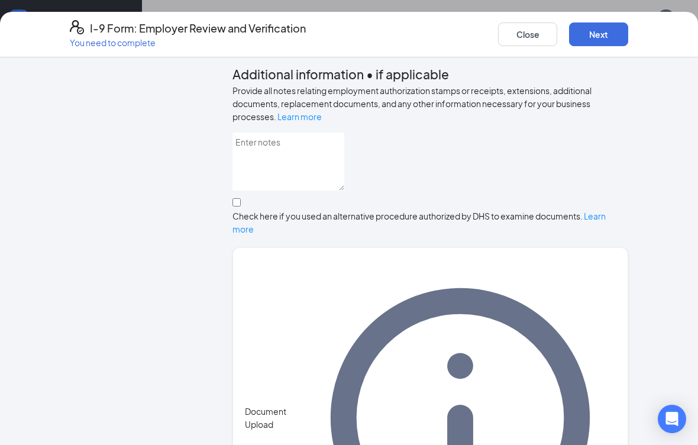
scroll to position [583, 0]
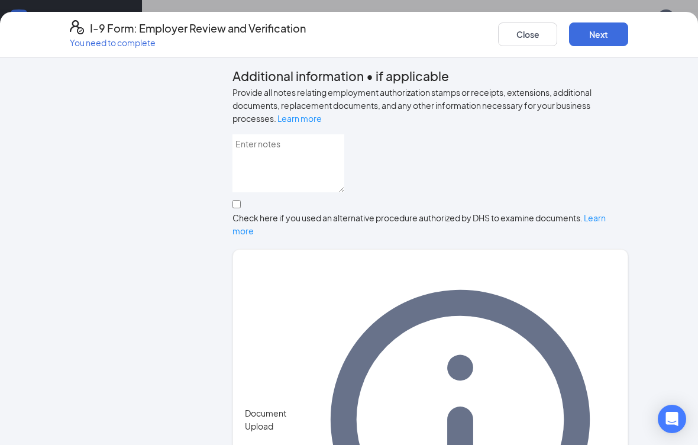
type input "238379742"
checkbox input "true"
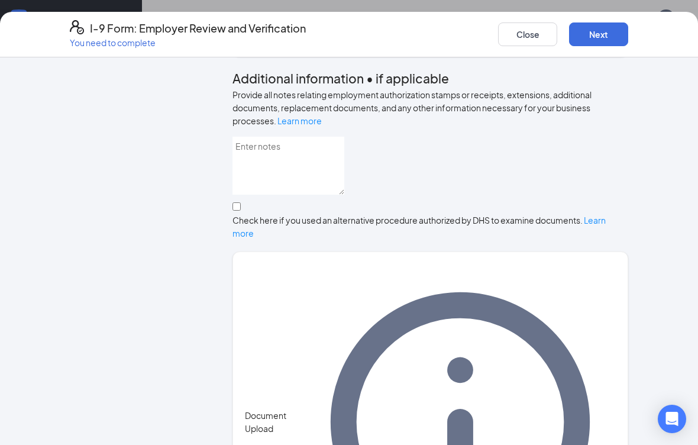
click at [380, 28] on input "Issuing Authority" at bounding box center [430, 18] width 371 height 19
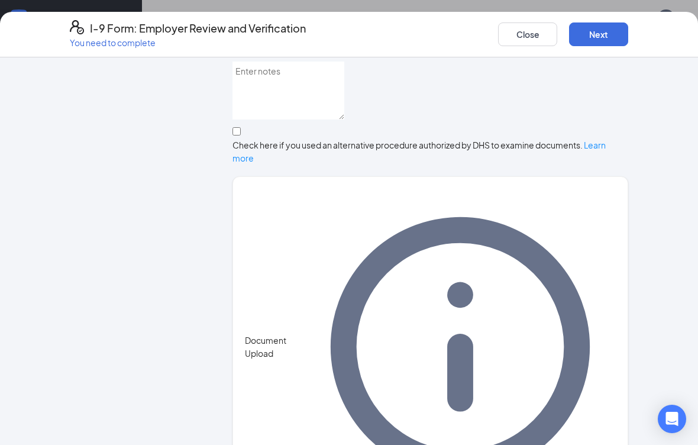
scroll to position [657, 0]
type input "Social Security Administration"
click at [663, 96] on div "Employer Information 2 Document Information 3 Review 4 Sign Which documents did…" at bounding box center [349, 251] width 698 height 388
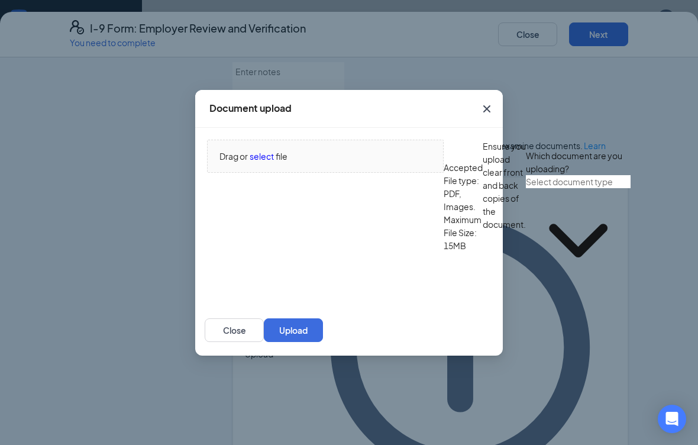
click at [526, 188] on input "text" at bounding box center [578, 181] width 105 height 13
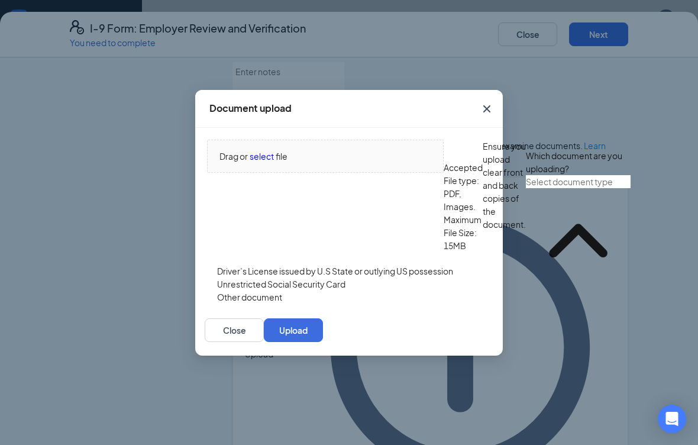
click at [324, 278] on div "Driver’s License issued by U.S State or outlying US possession" at bounding box center [335, 271] width 236 height 13
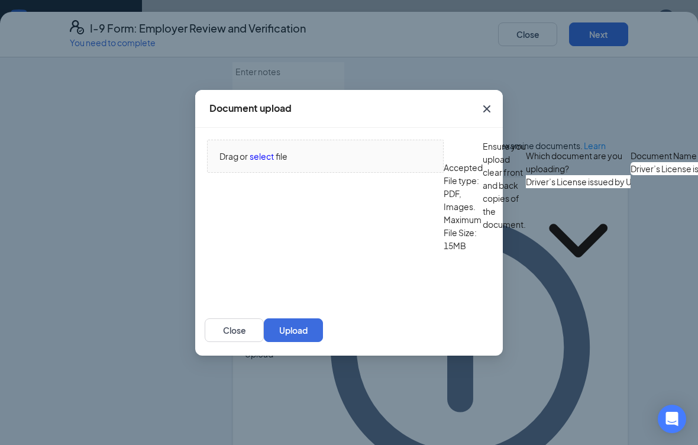
click at [266, 154] on span "select" at bounding box center [262, 156] width 24 height 13
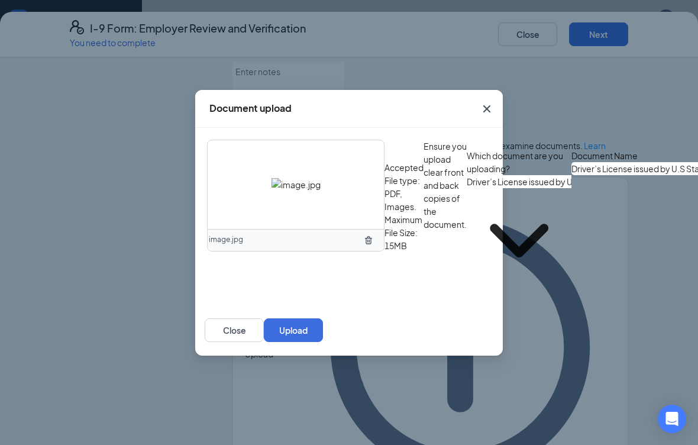
click at [323, 342] on button "Upload" at bounding box center [293, 330] width 59 height 24
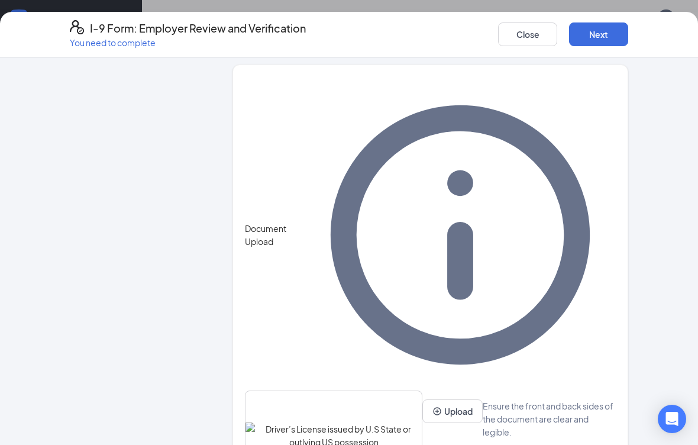
scroll to position [769, 0]
click at [423, 405] on button "Upload" at bounding box center [453, 412] width 60 height 24
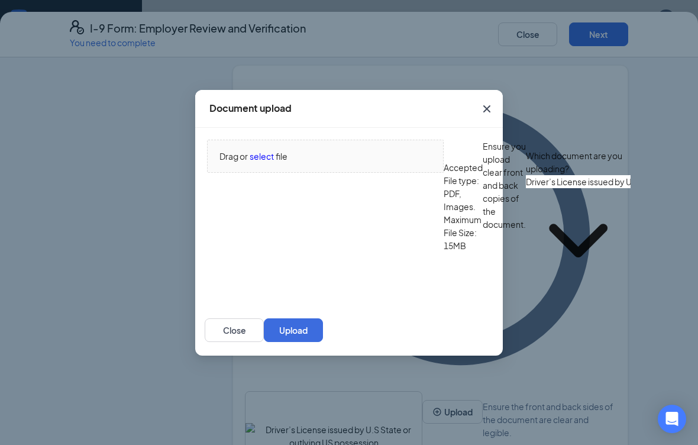
click at [267, 163] on span "select" at bounding box center [262, 156] width 24 height 13
click at [526, 188] on input "Driver’s License issued by U.S State or outlying US possession" at bounding box center [578, 181] width 105 height 13
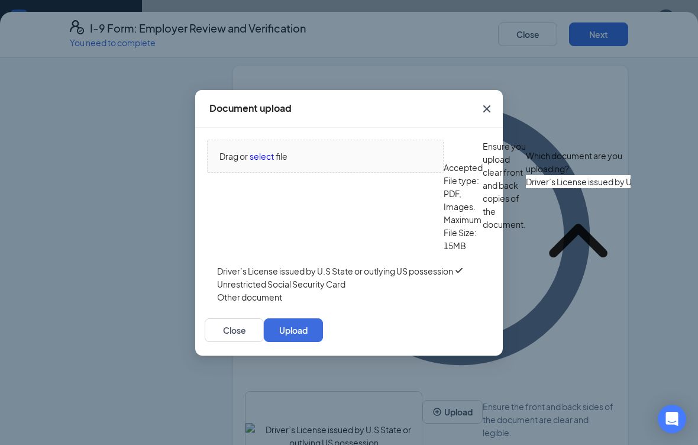
click at [300, 291] on div "Unrestricted Social Security Card" at bounding box center [281, 284] width 128 height 13
type input "Unrestricted Social Security Card"
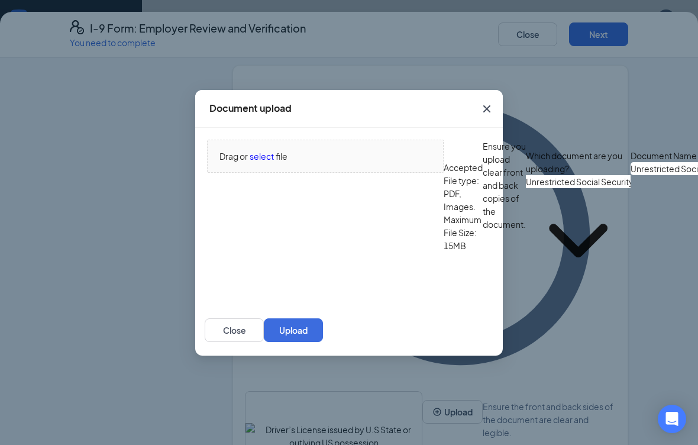
click at [268, 154] on span "select" at bounding box center [262, 156] width 24 height 13
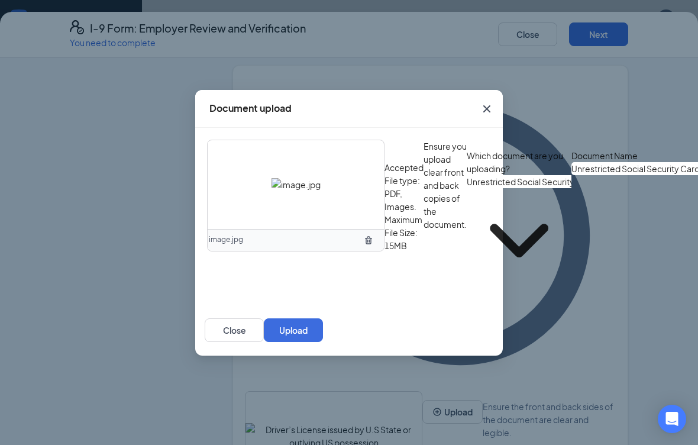
click at [323, 342] on button "Upload" at bounding box center [293, 330] width 59 height 24
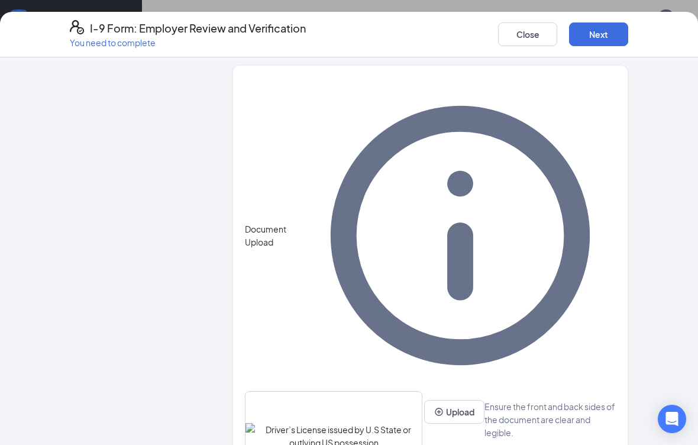
click at [601, 31] on button "Next" at bounding box center [598, 34] width 59 height 24
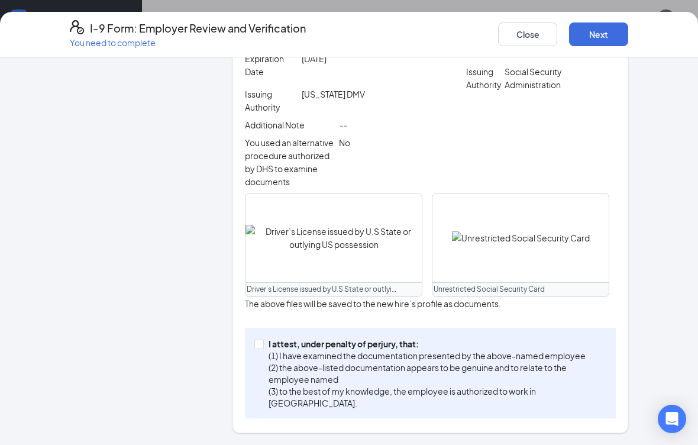
scroll to position [457, 0]
click at [256, 348] on input "I attest, under penalty of perjury, that: (1) I have examined the documentation…" at bounding box center [258, 344] width 8 height 8
checkbox input "true"
click at [598, 29] on button "Next" at bounding box center [598, 34] width 59 height 24
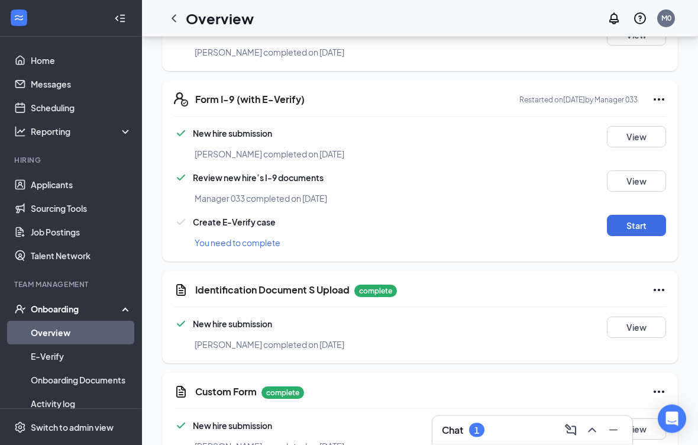
scroll to position [856, 0]
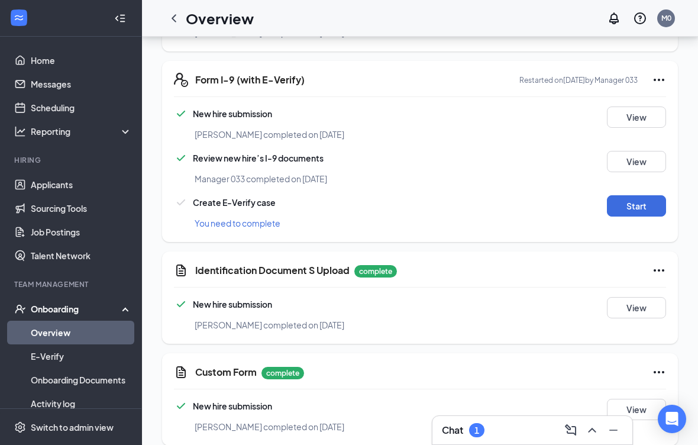
click at [646, 208] on button "Start" at bounding box center [636, 205] width 59 height 21
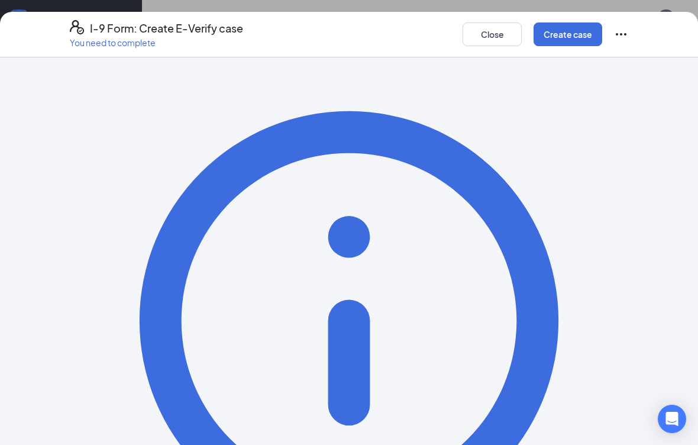
click at [562, 34] on button "Create case" at bounding box center [568, 34] width 69 height 24
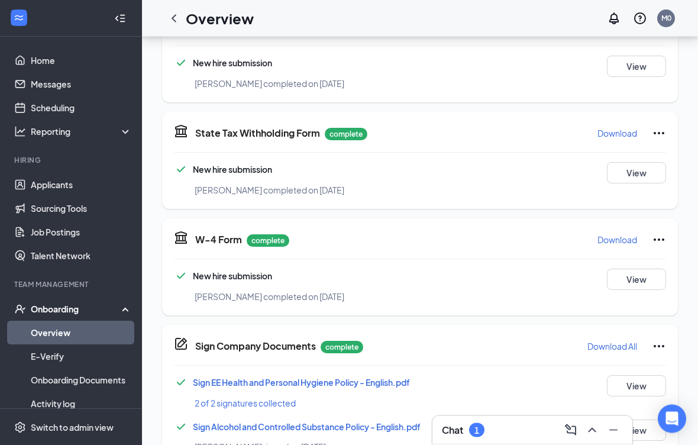
scroll to position [214, 0]
